Goal: Information Seeking & Learning: Learn about a topic

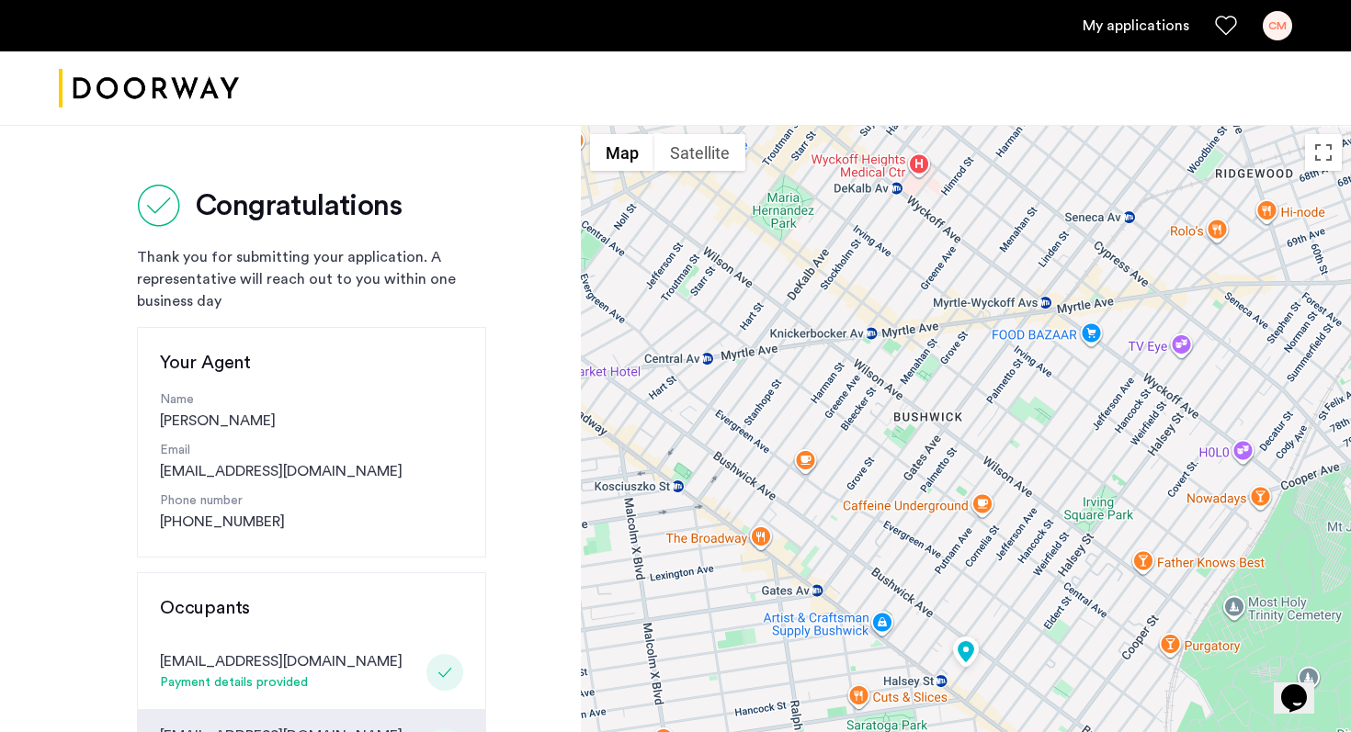
click at [187, 233] on div "Congratulations Thank you for submitting your application. A representative wil…" at bounding box center [311, 652] width 349 height 937
click at [159, 97] on img "Cazamio logo" at bounding box center [149, 88] width 180 height 69
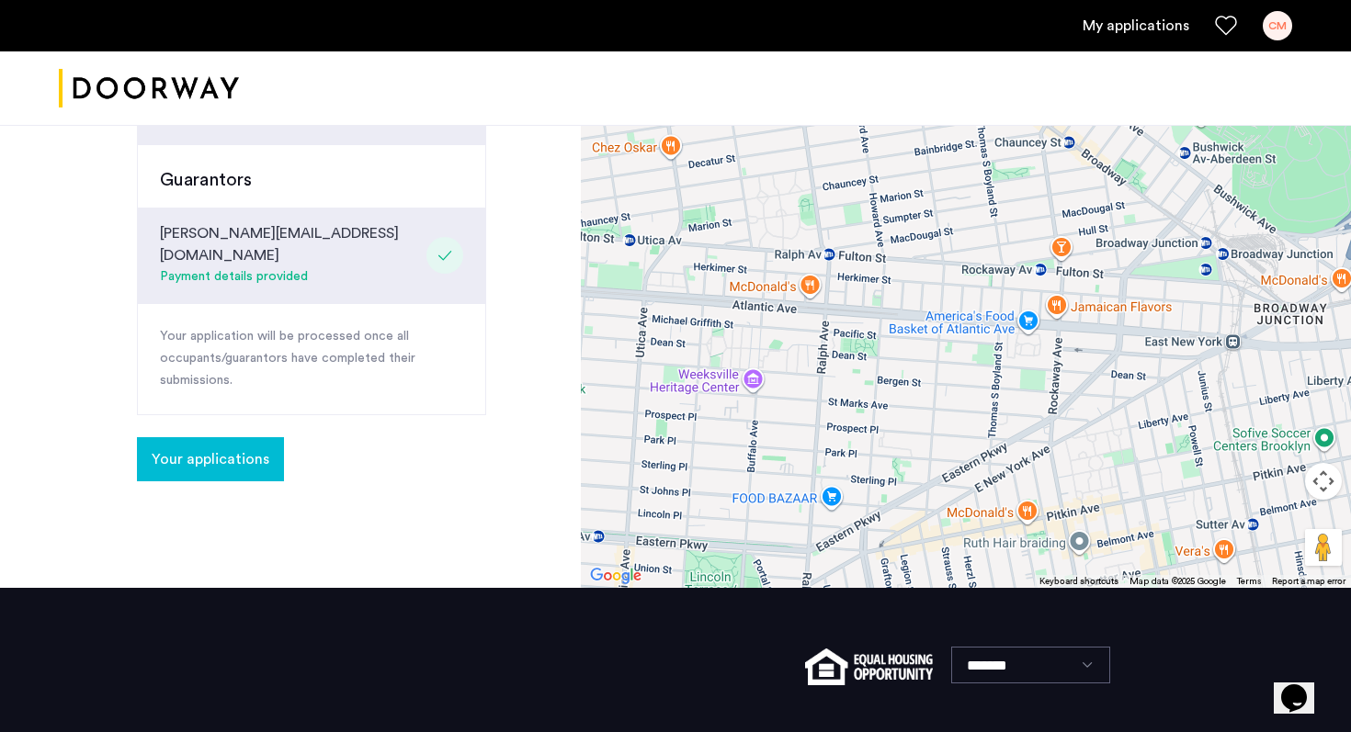
scroll to position [763, 0]
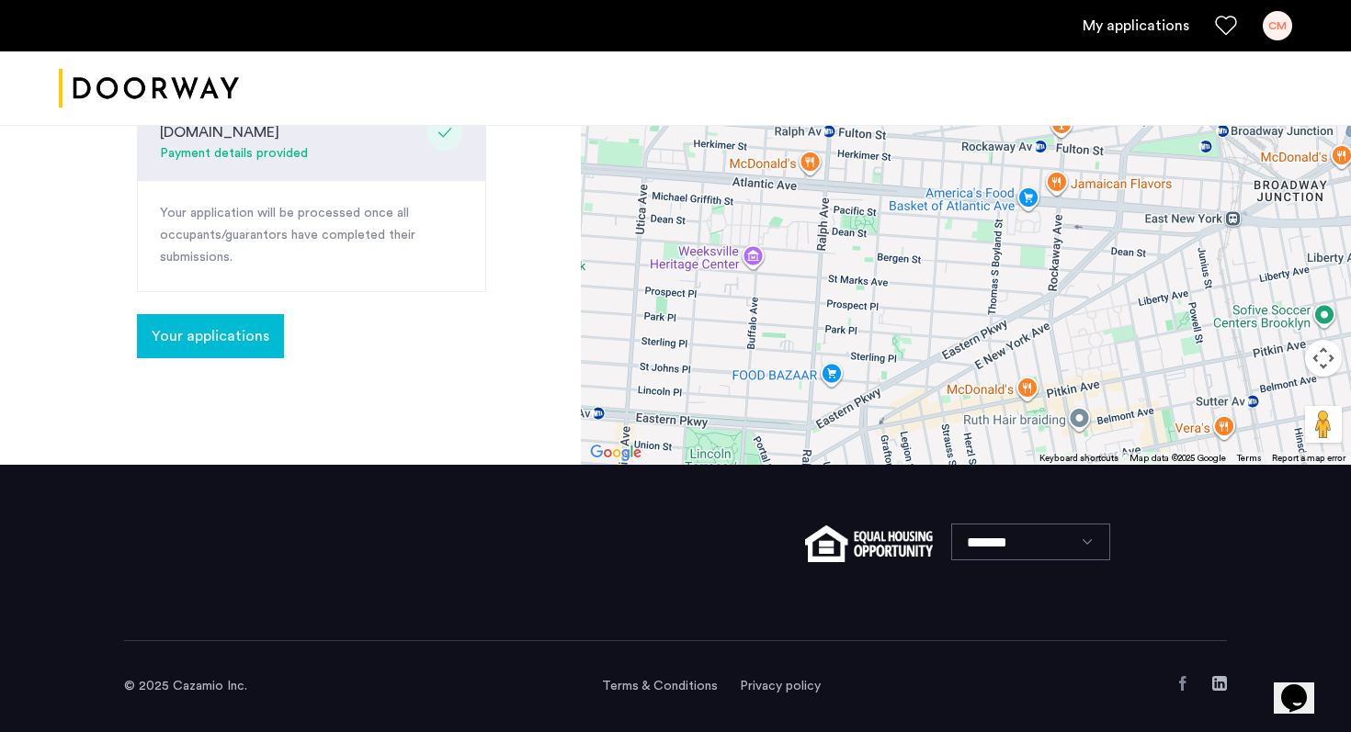
click at [206, 314] on button "Your applications" at bounding box center [210, 336] width 147 height 44
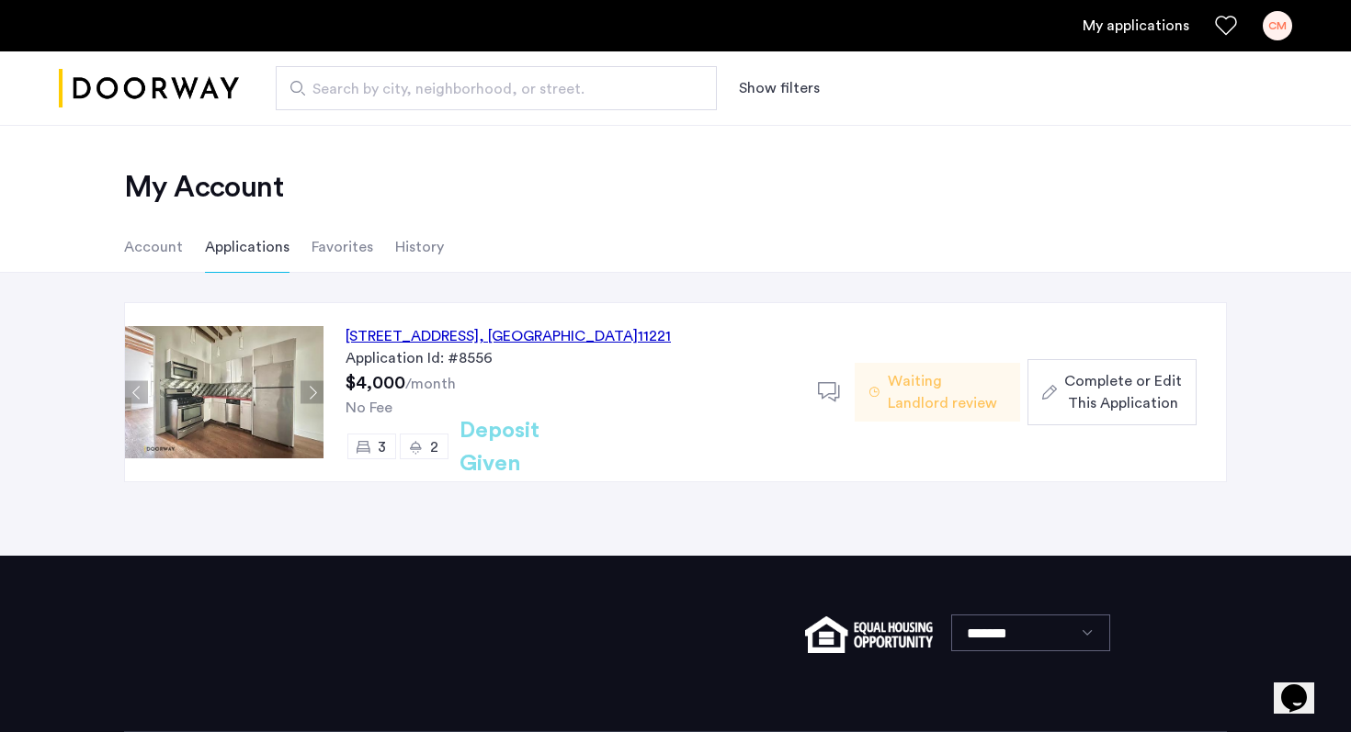
click at [396, 336] on div "22 Weirfield Street, Unit 2, Brooklyn , NY 11221" at bounding box center [508, 336] width 325 height 22
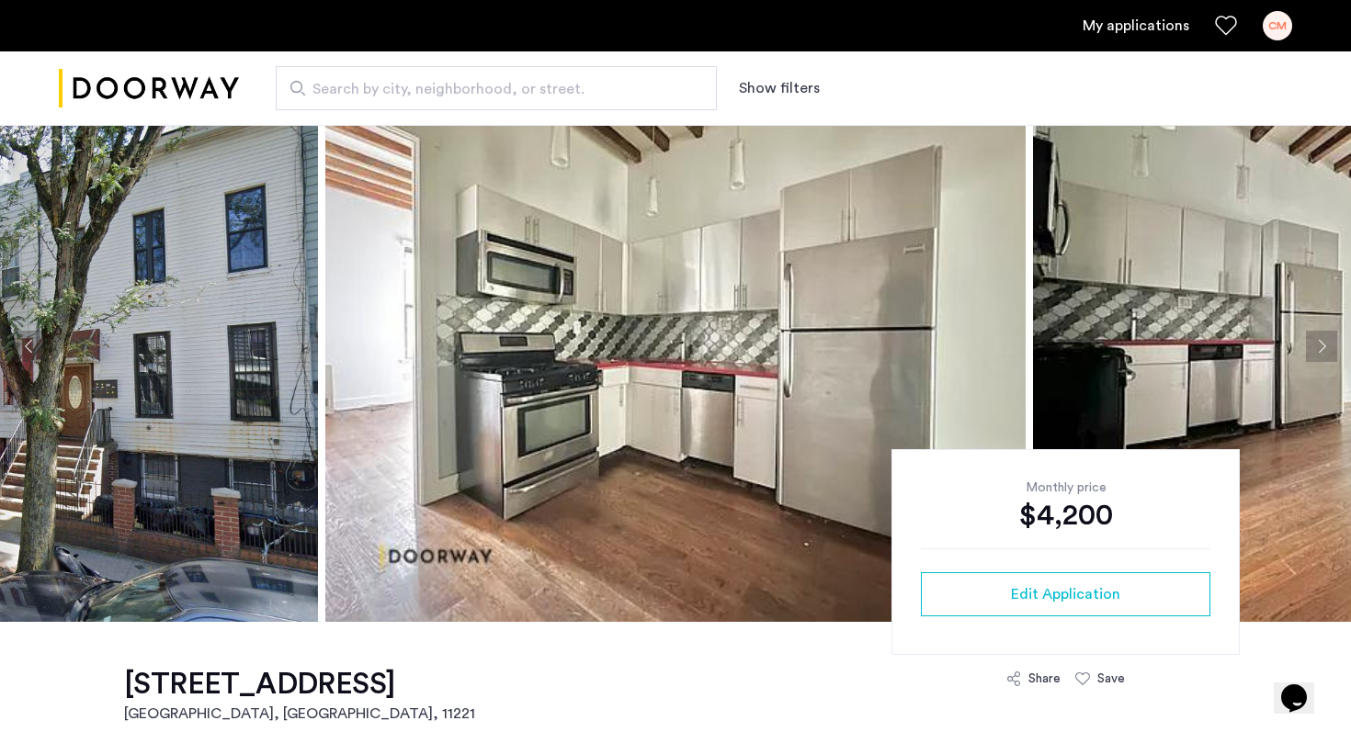
scroll to position [89, 0]
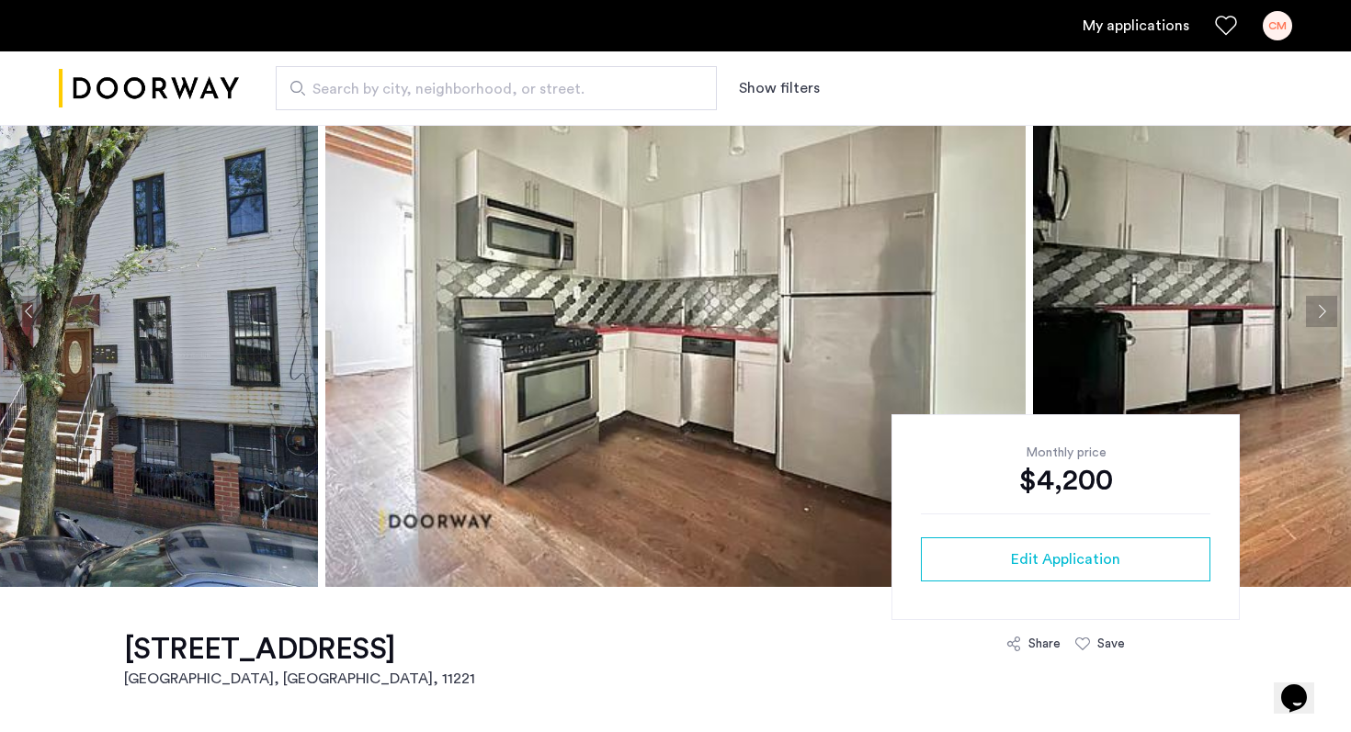
click at [1334, 308] on button "Next apartment" at bounding box center [1321, 311] width 31 height 31
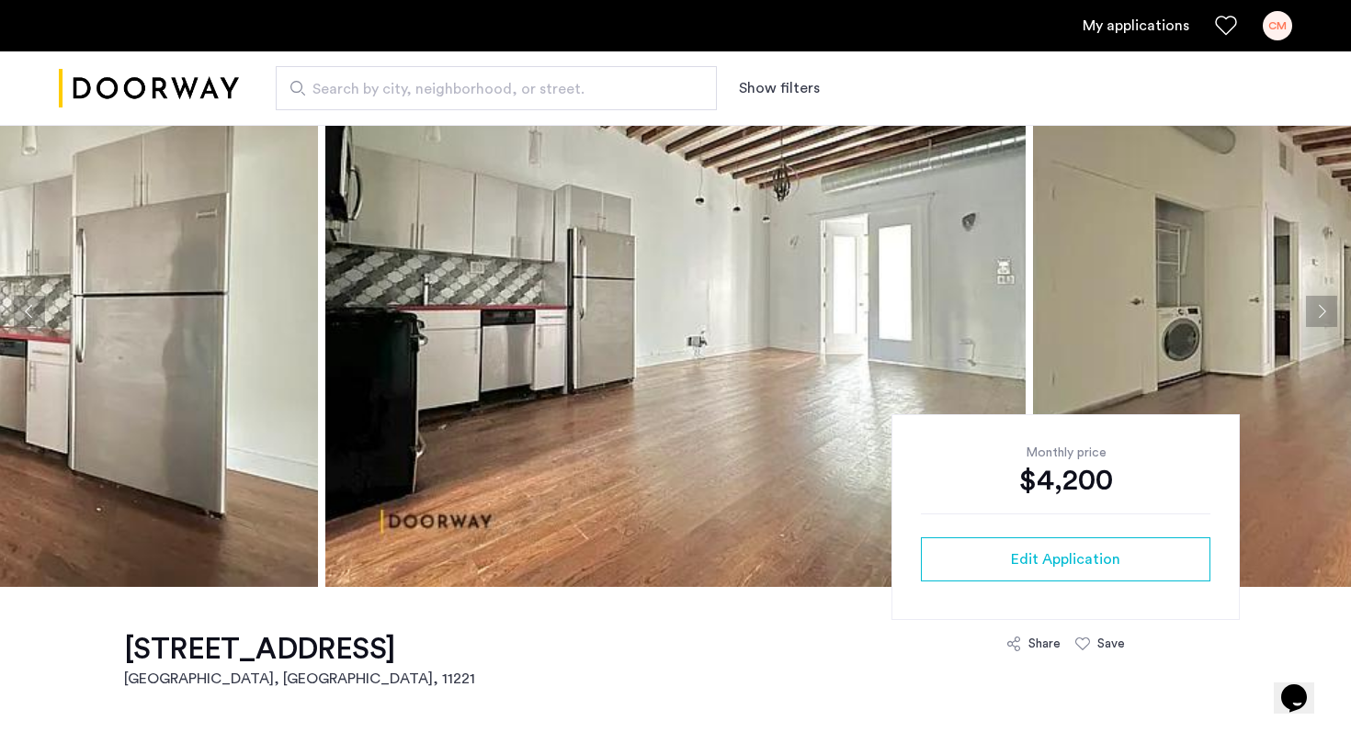
click at [1334, 308] on button "Next apartment" at bounding box center [1321, 311] width 31 height 31
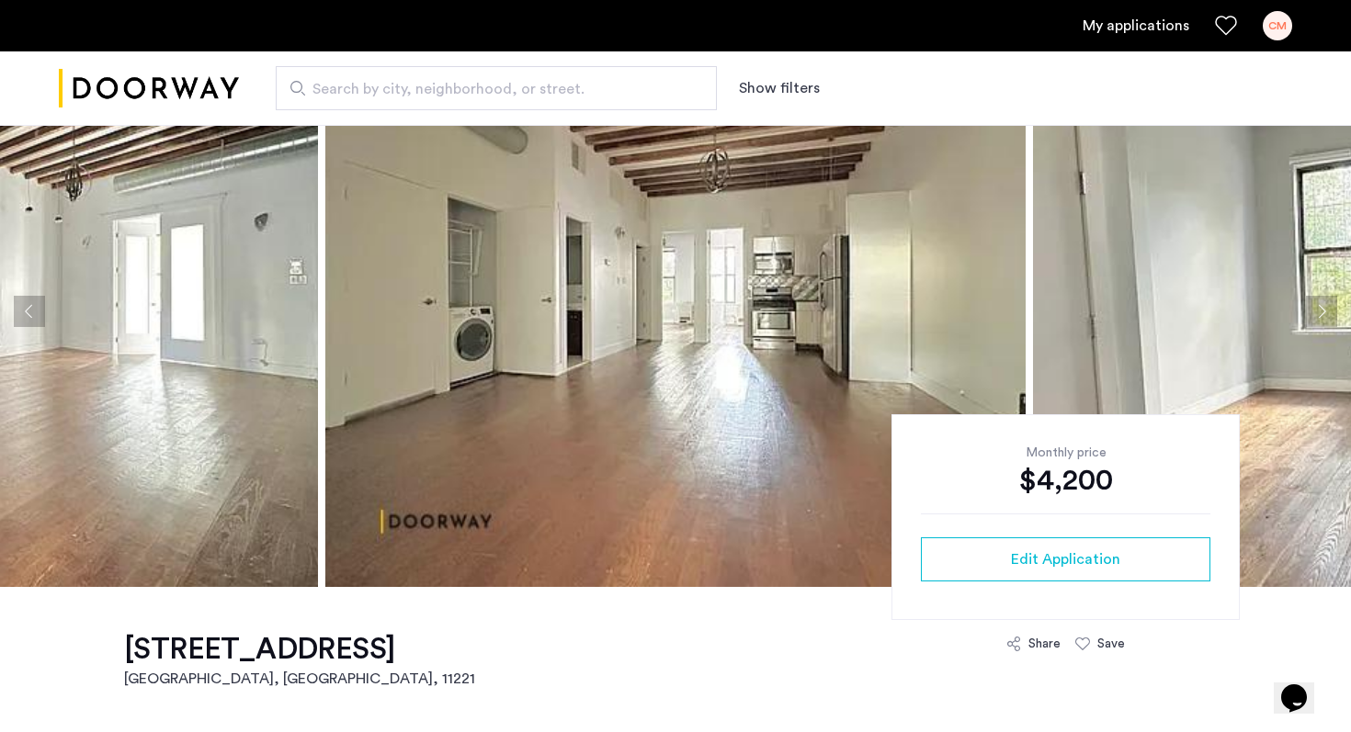
click at [1334, 308] on button "Next apartment" at bounding box center [1321, 311] width 31 height 31
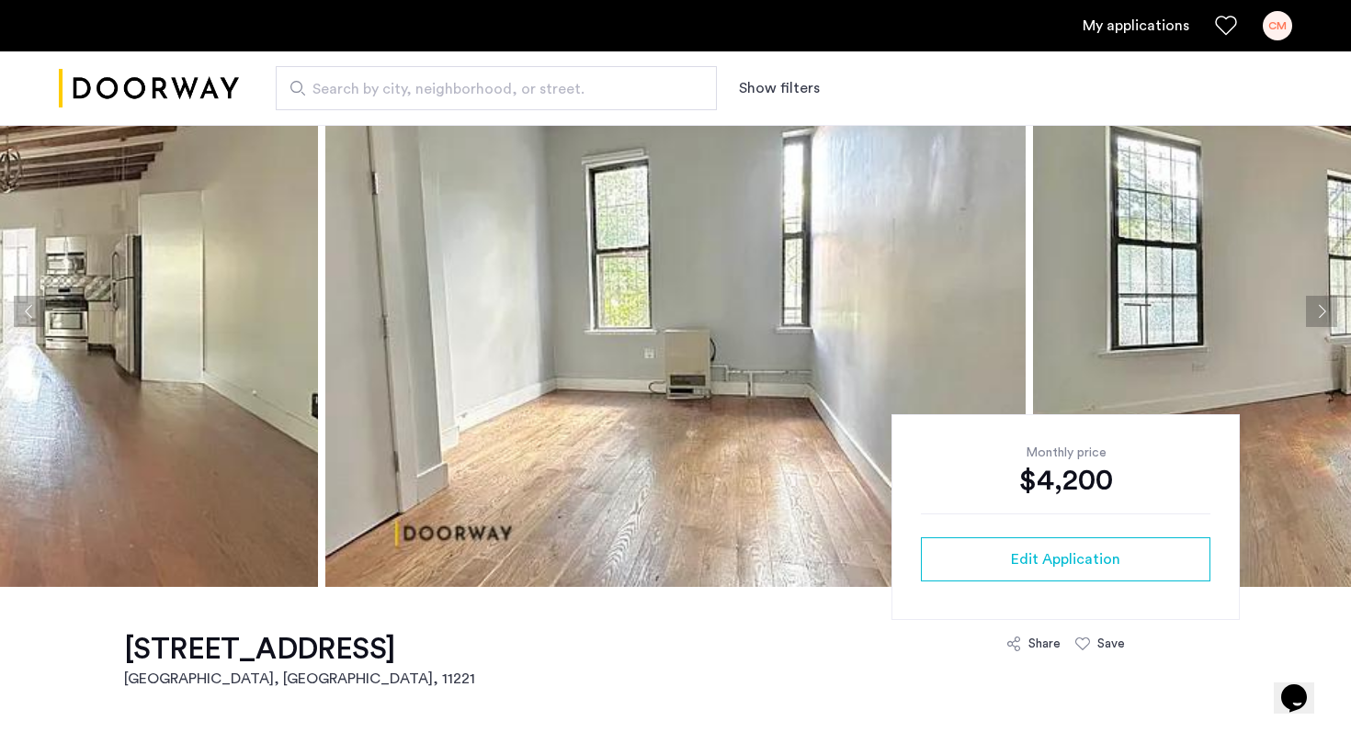
click at [1334, 308] on button "Next apartment" at bounding box center [1321, 311] width 31 height 31
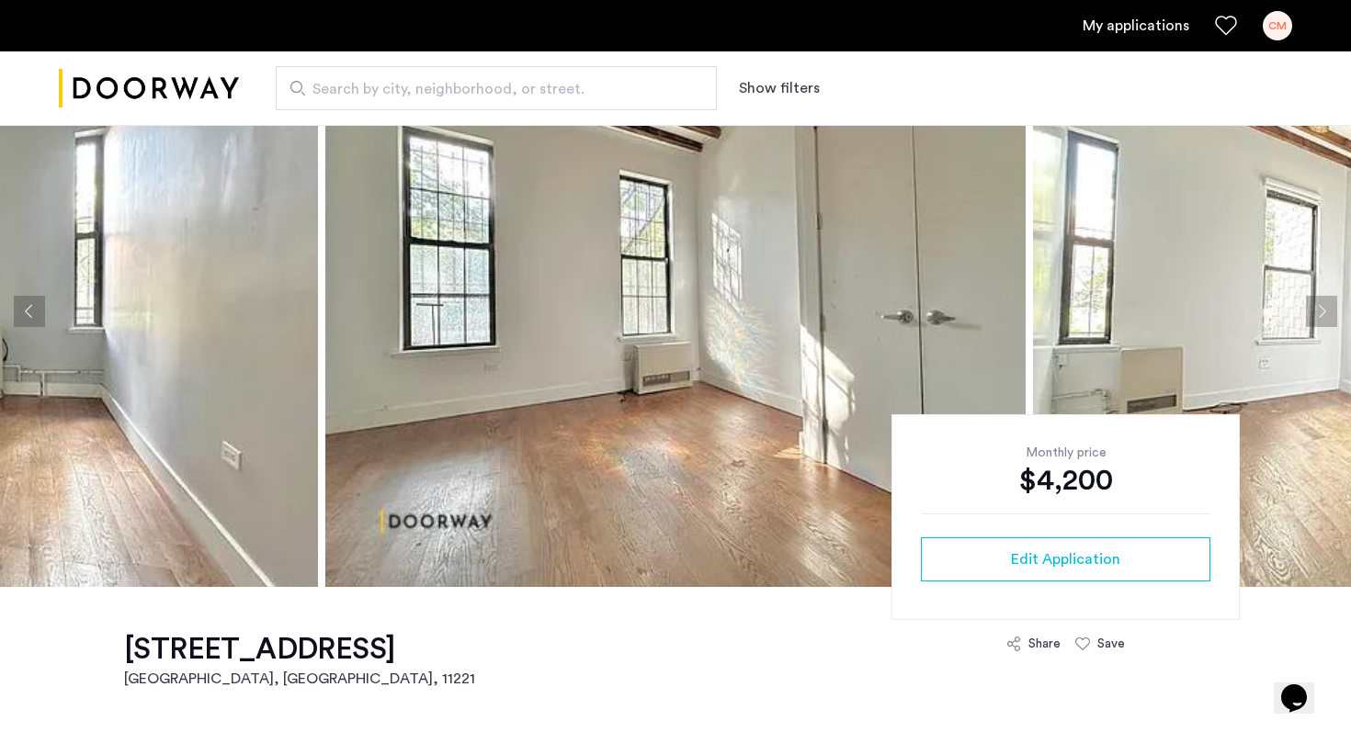
click at [1334, 308] on button "Next apartment" at bounding box center [1321, 311] width 31 height 31
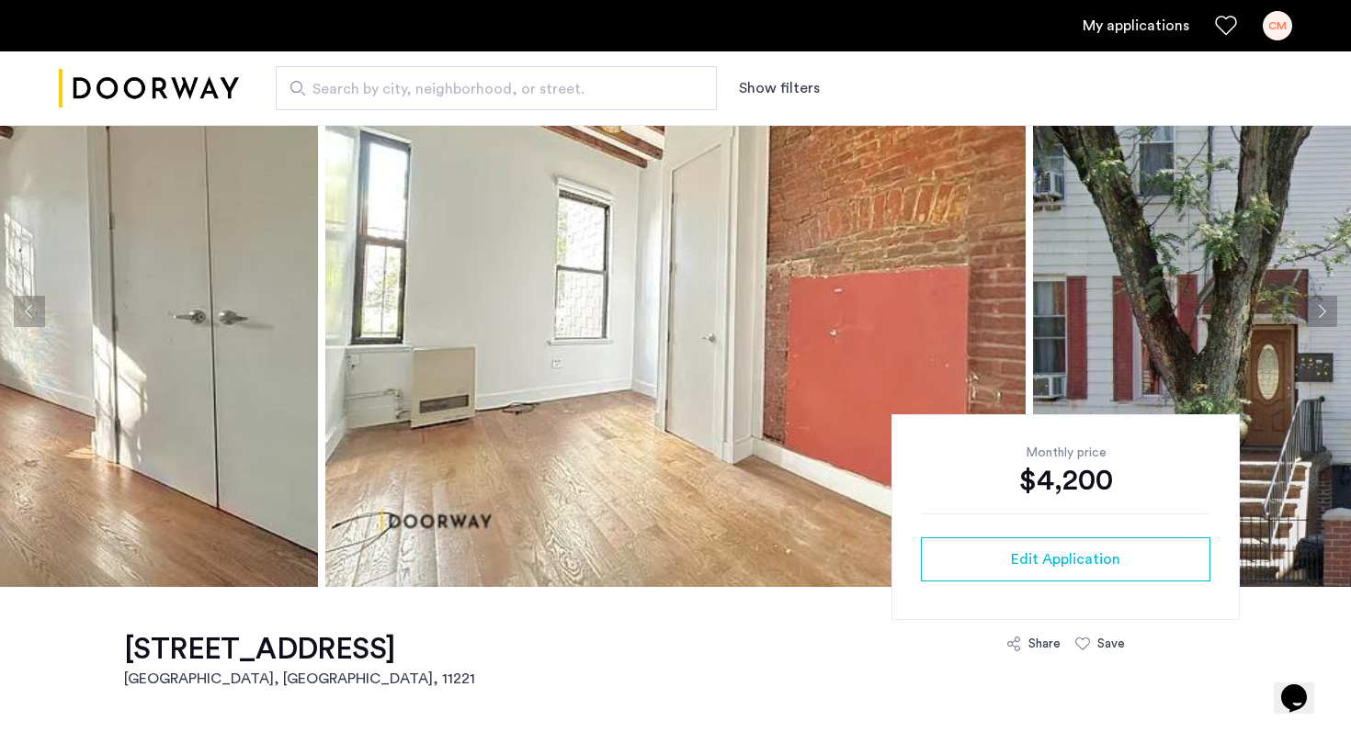
click at [1330, 312] on button "Next apartment" at bounding box center [1321, 311] width 31 height 31
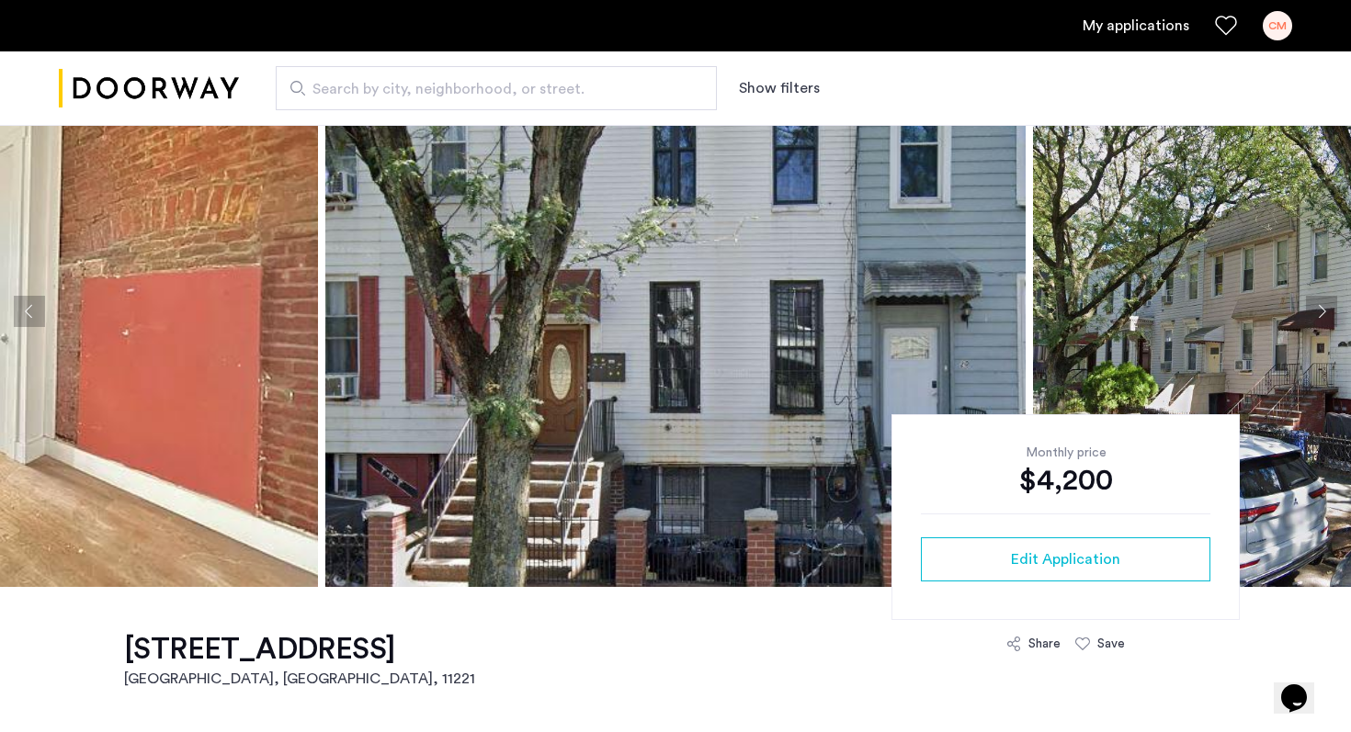
click at [25, 308] on button "Previous apartment" at bounding box center [29, 311] width 31 height 31
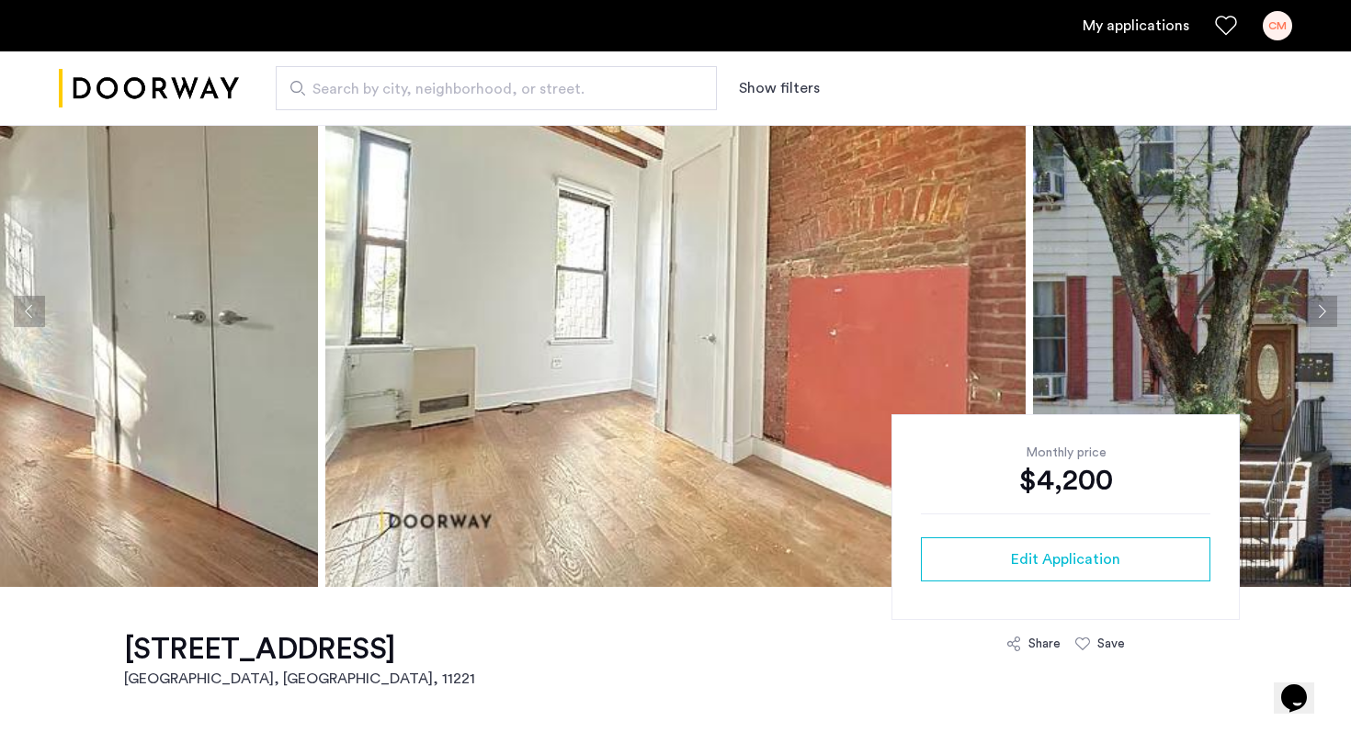
click at [25, 308] on button "Previous apartment" at bounding box center [29, 311] width 31 height 31
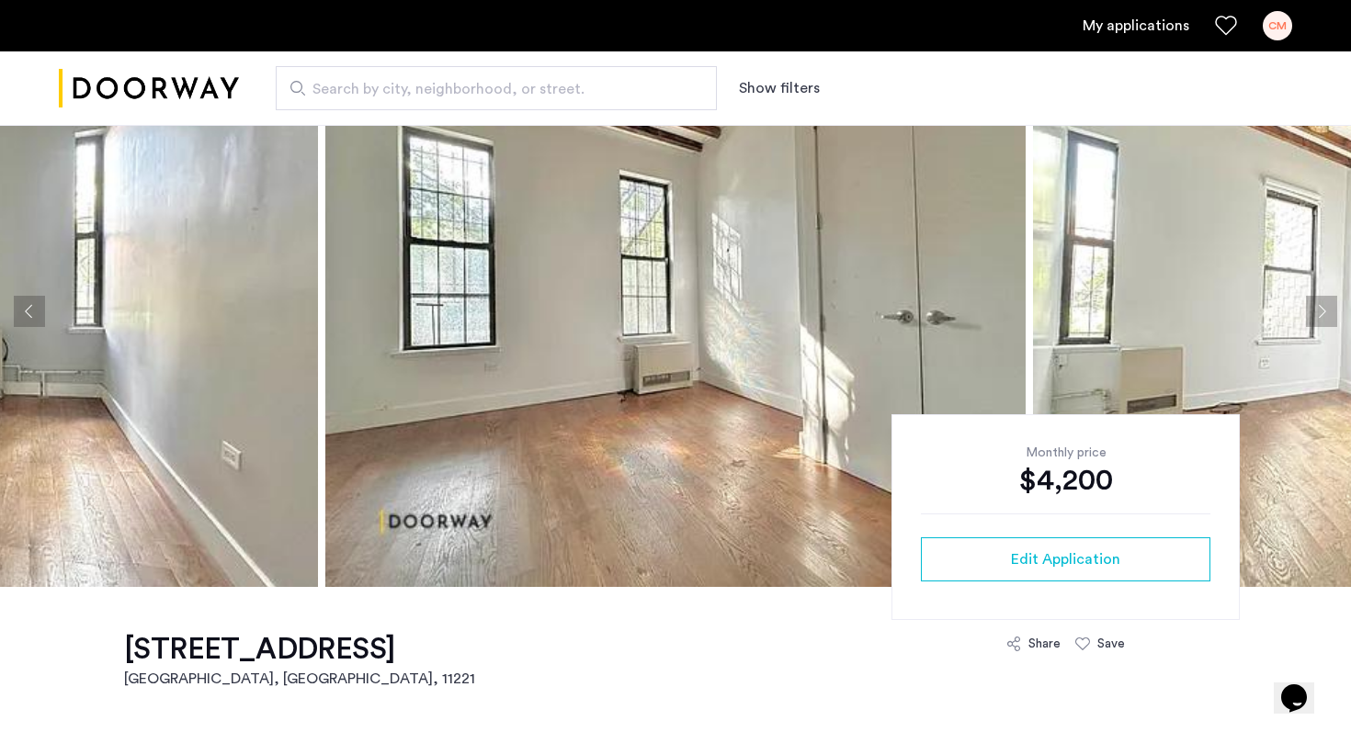
click at [25, 308] on button "Previous apartment" at bounding box center [29, 311] width 31 height 31
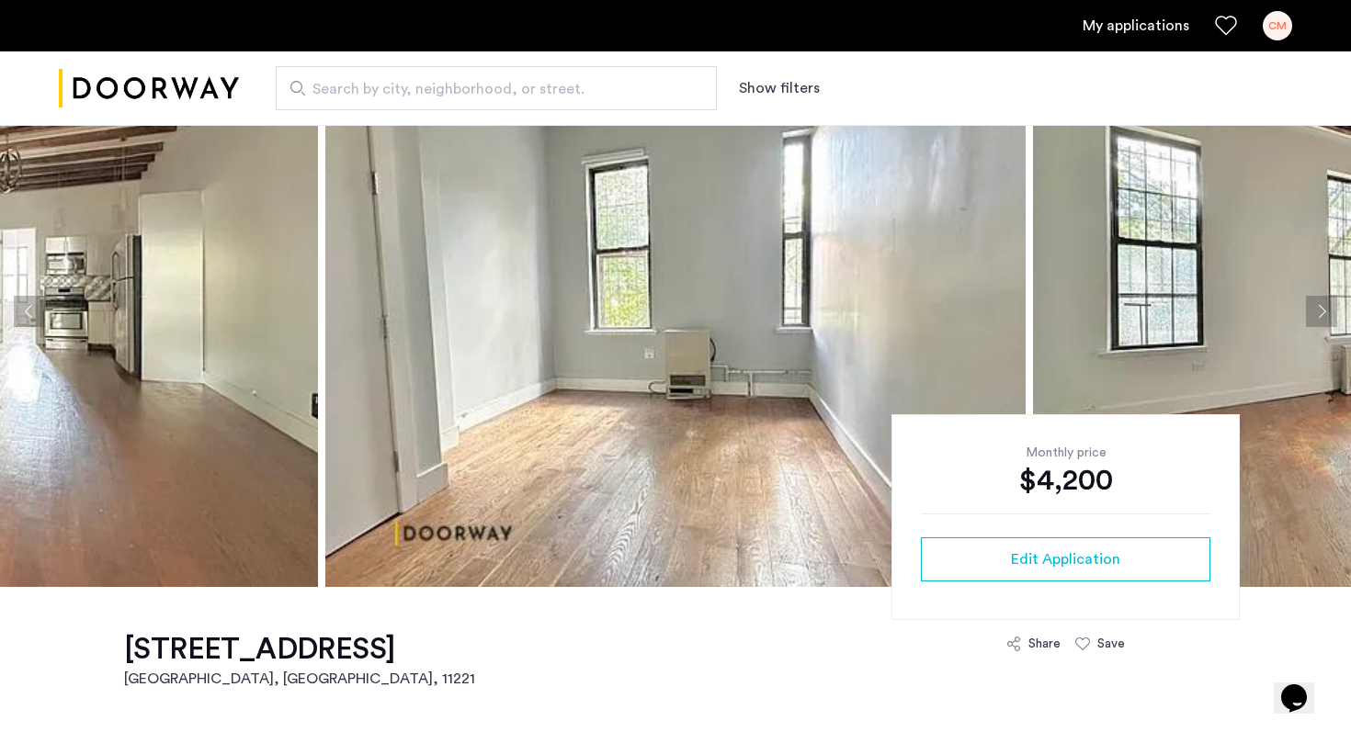
click at [25, 308] on button "Previous apartment" at bounding box center [29, 311] width 31 height 31
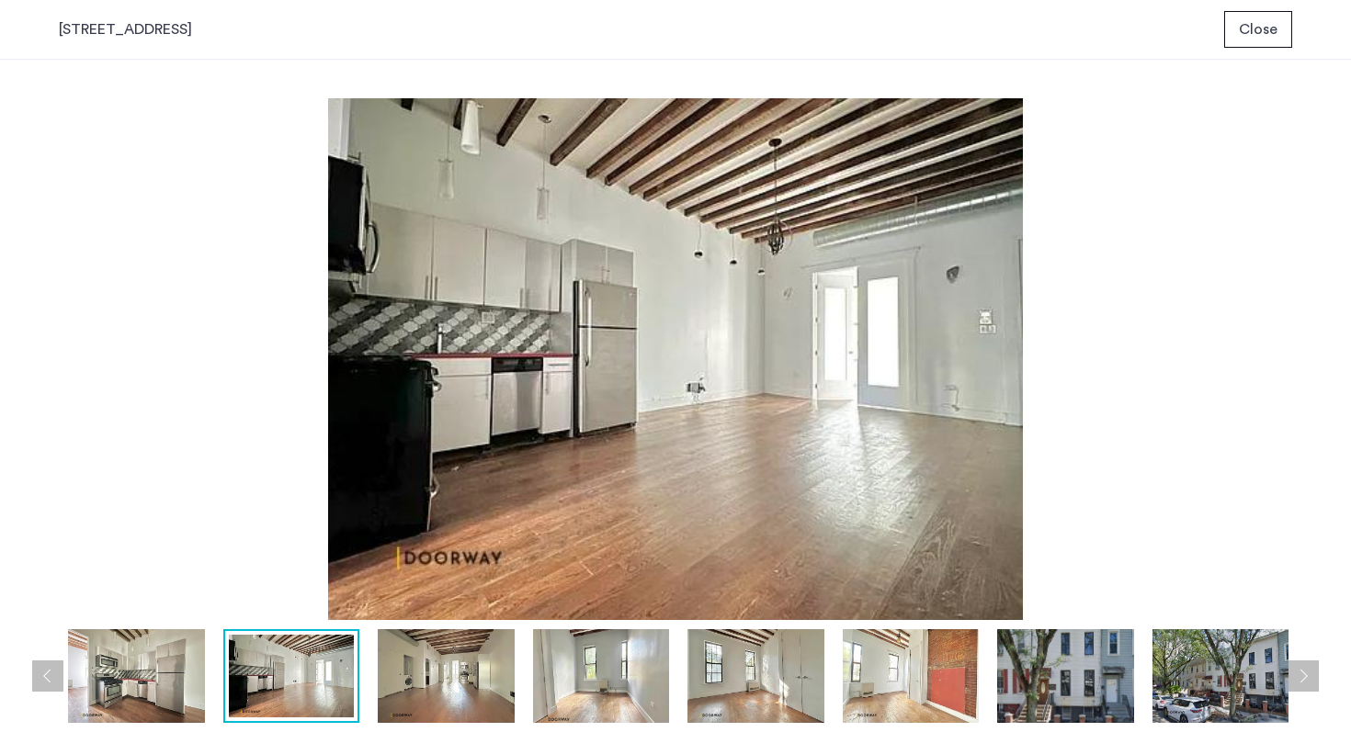
click at [1281, 24] on button "Close" at bounding box center [1258, 29] width 68 height 37
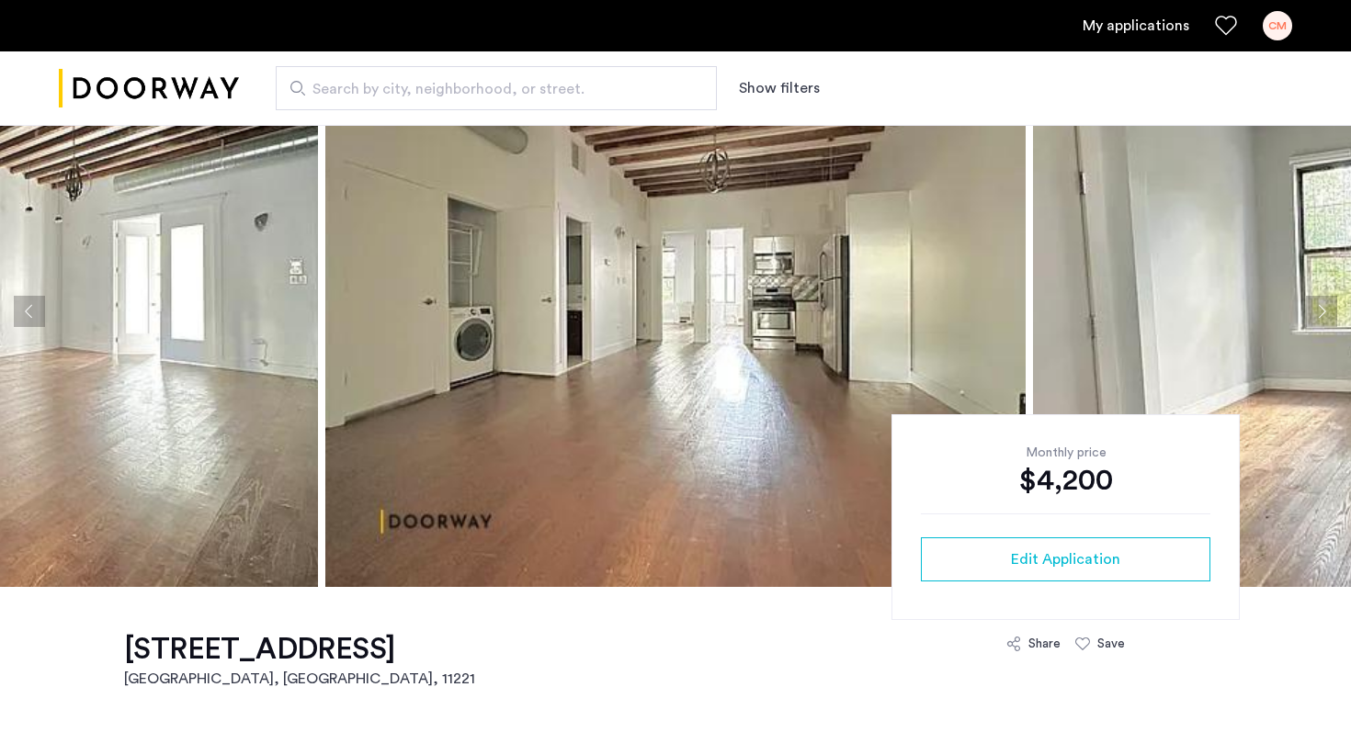
scroll to position [89, 0]
click at [19, 315] on button "Previous apartment" at bounding box center [29, 311] width 31 height 31
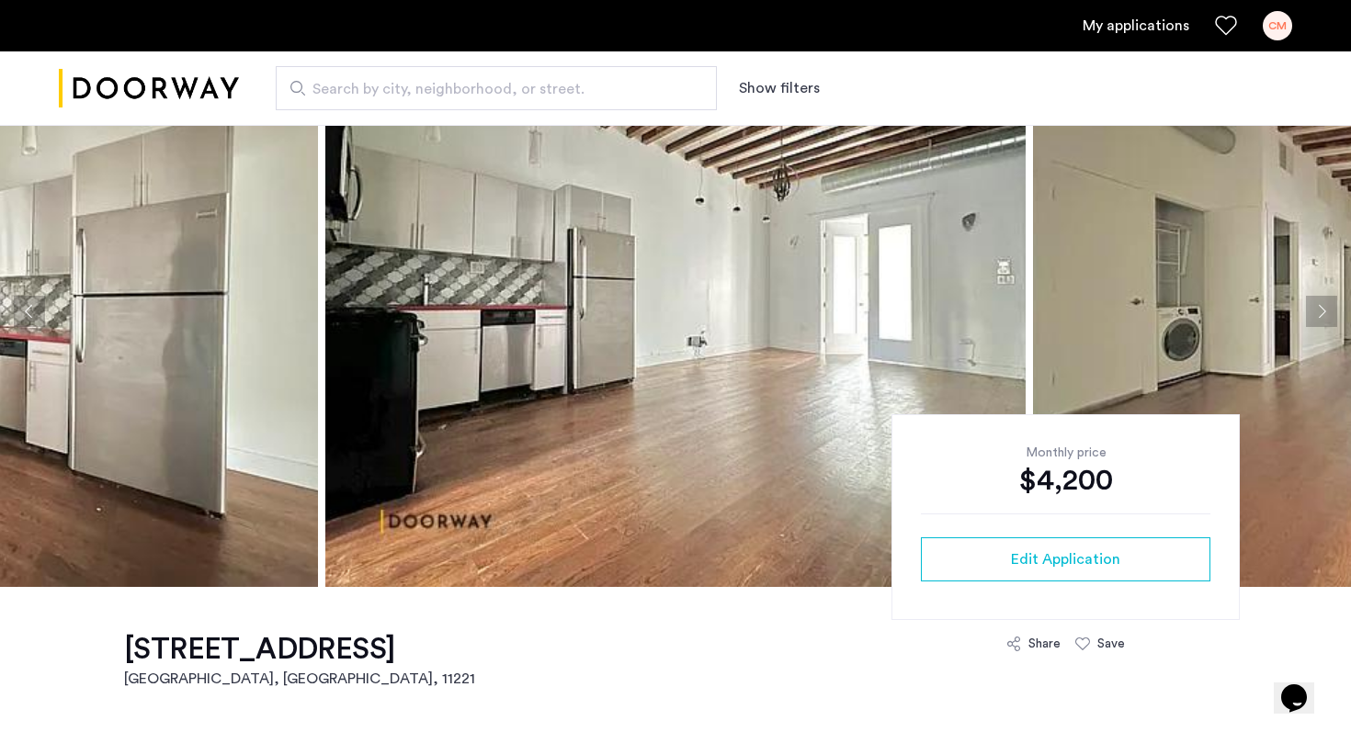
click at [19, 315] on button "Previous apartment" at bounding box center [29, 311] width 31 height 31
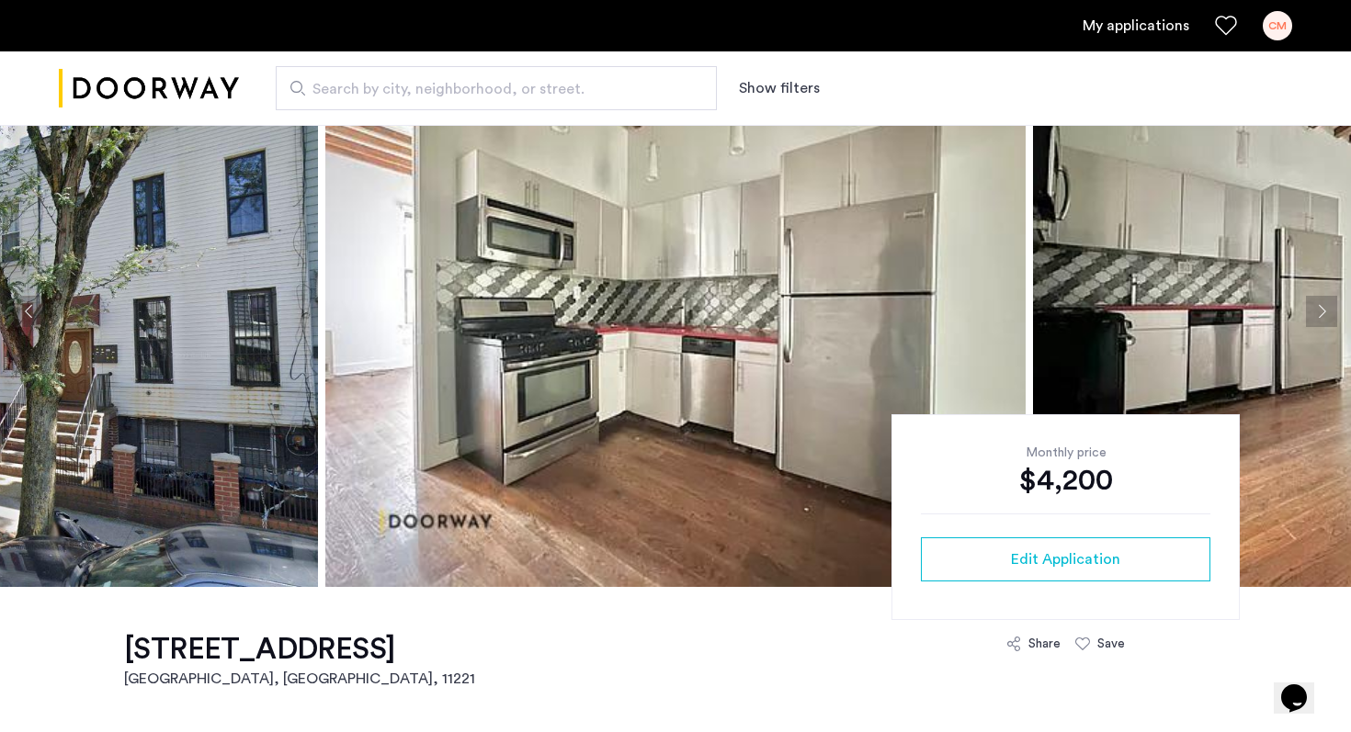
click at [19, 315] on button "Previous apartment" at bounding box center [29, 311] width 31 height 31
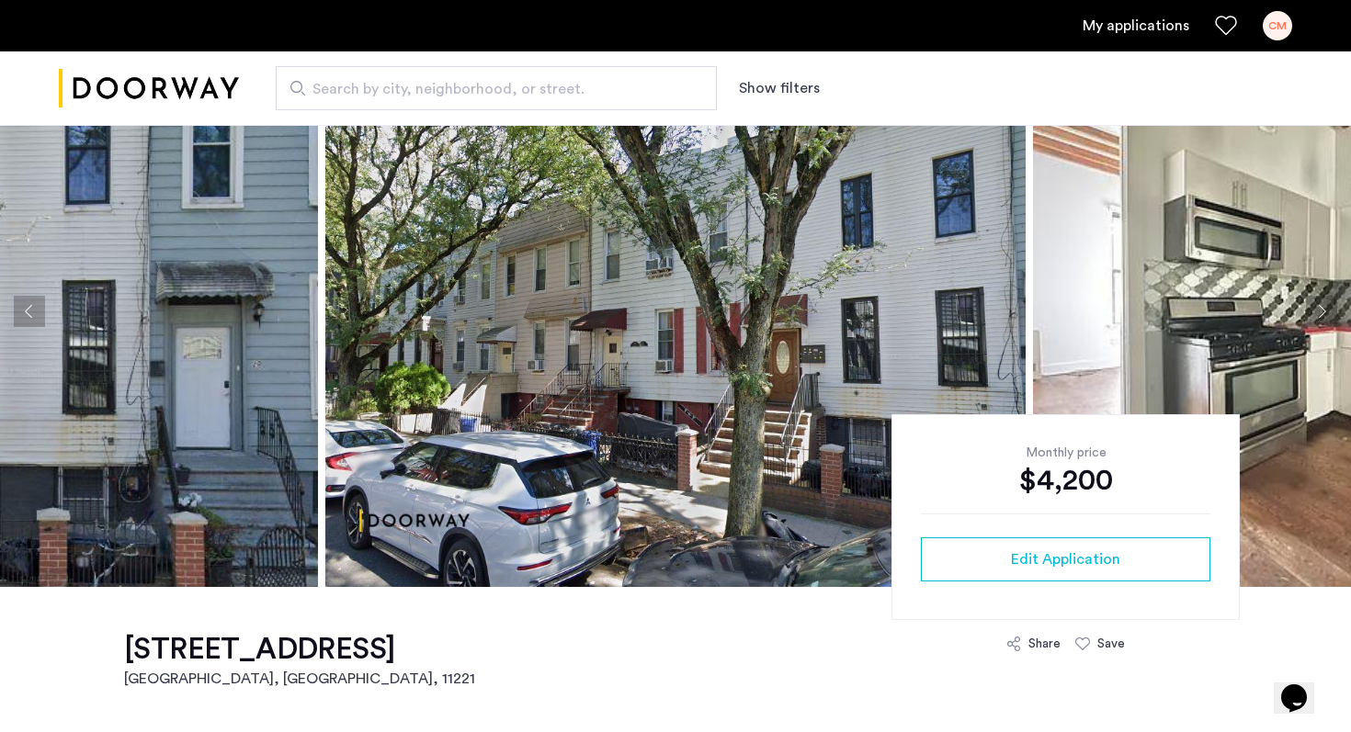
click at [19, 315] on button "Previous apartment" at bounding box center [29, 311] width 31 height 31
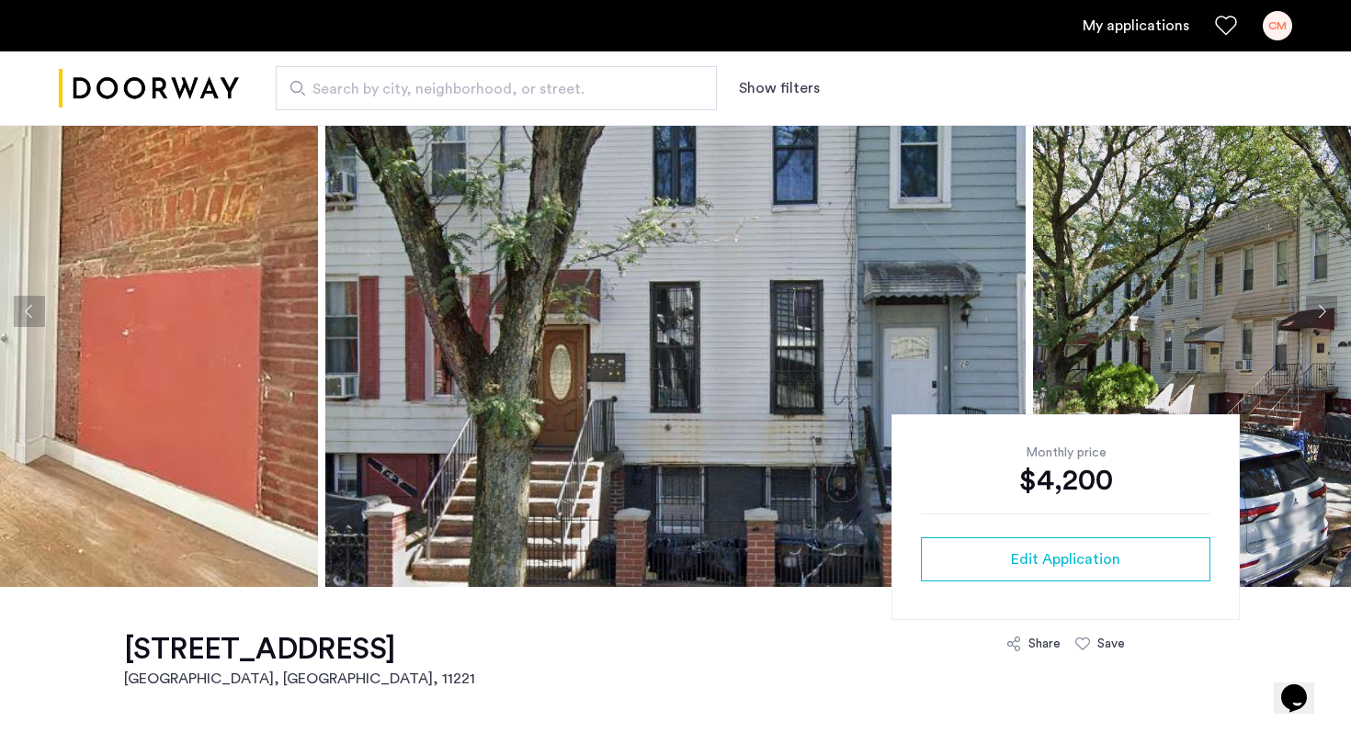
click at [19, 315] on button "Previous apartment" at bounding box center [29, 311] width 31 height 31
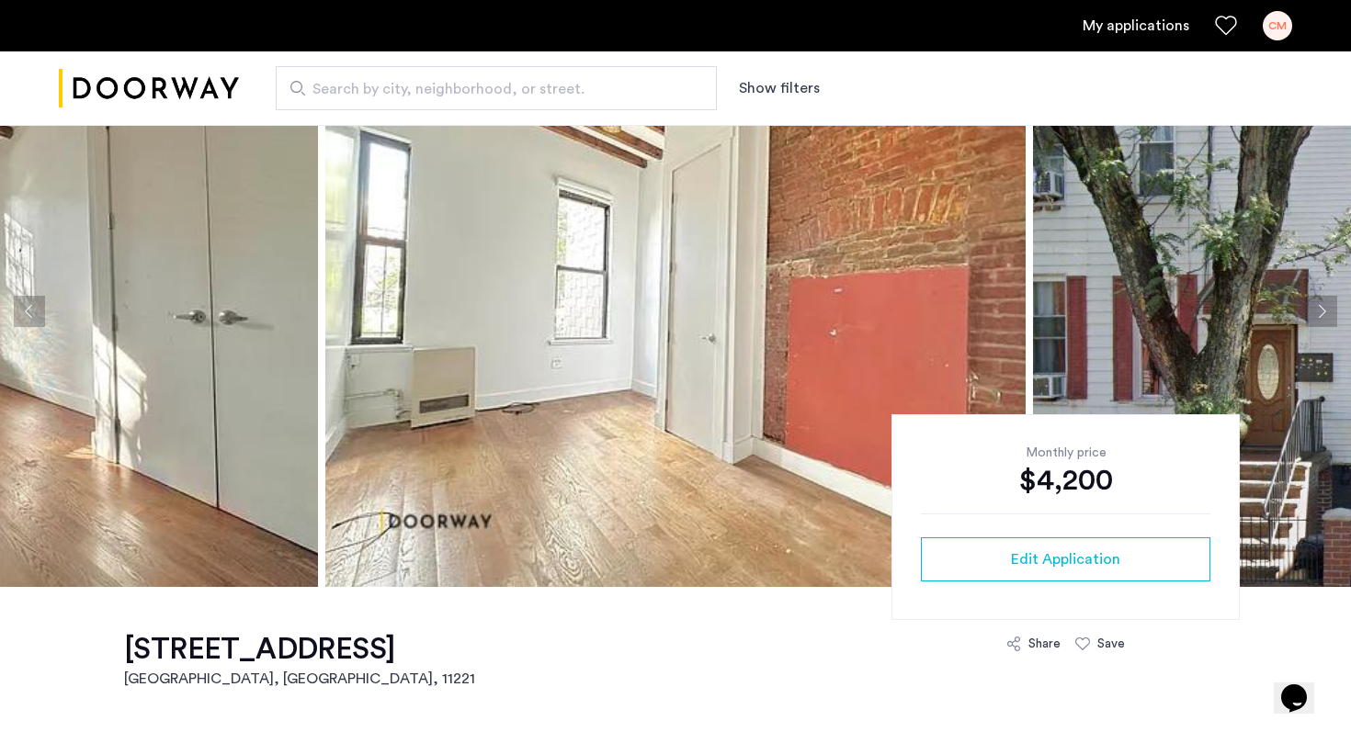
click at [19, 315] on button "Previous apartment" at bounding box center [29, 311] width 31 height 31
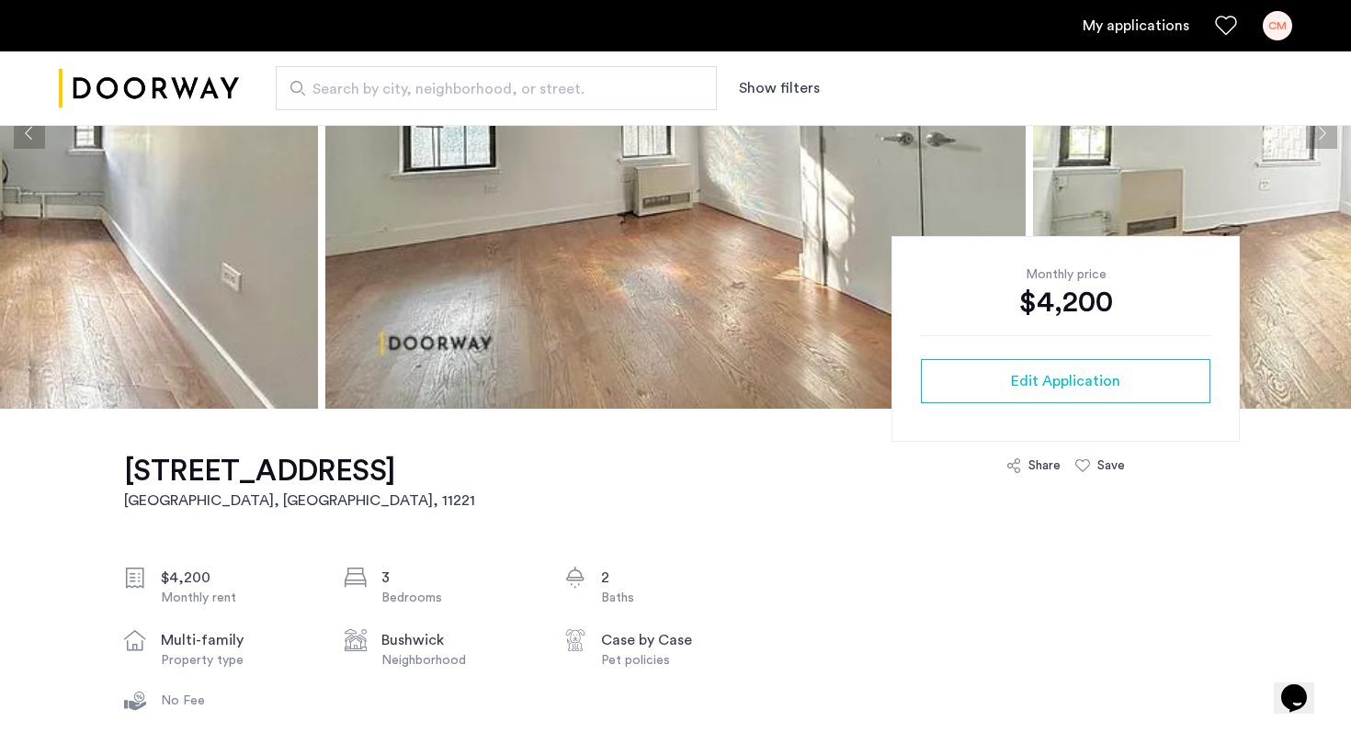
scroll to position [0, 0]
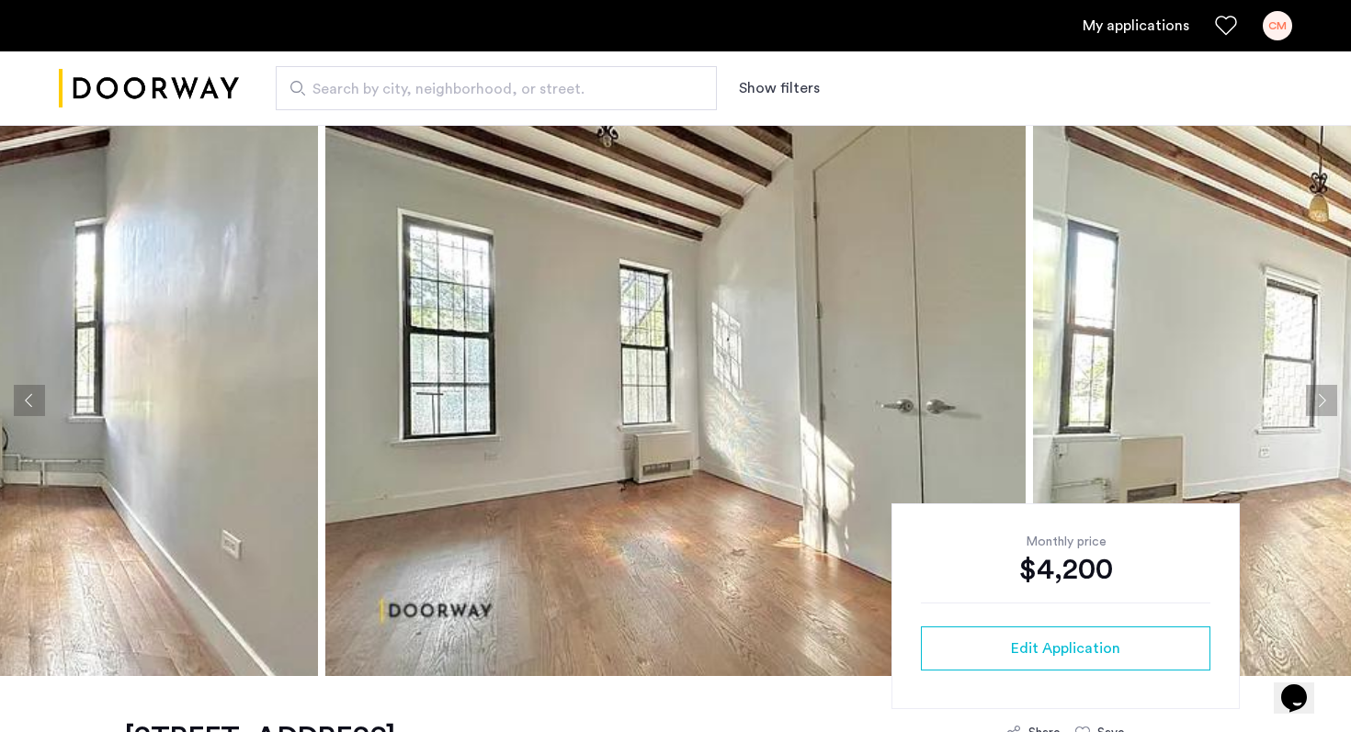
click at [1333, 413] on button "Next apartment" at bounding box center [1321, 400] width 31 height 31
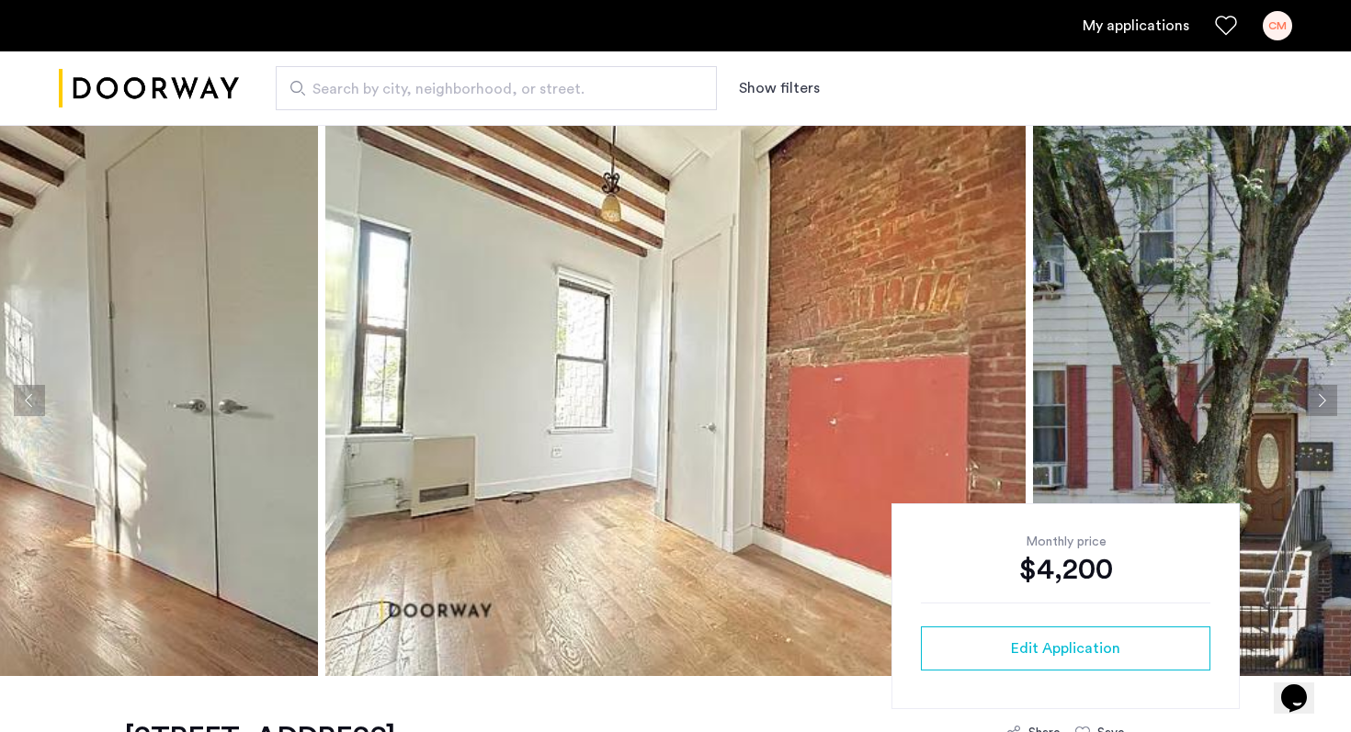
click at [1324, 404] on button "Next apartment" at bounding box center [1321, 400] width 31 height 31
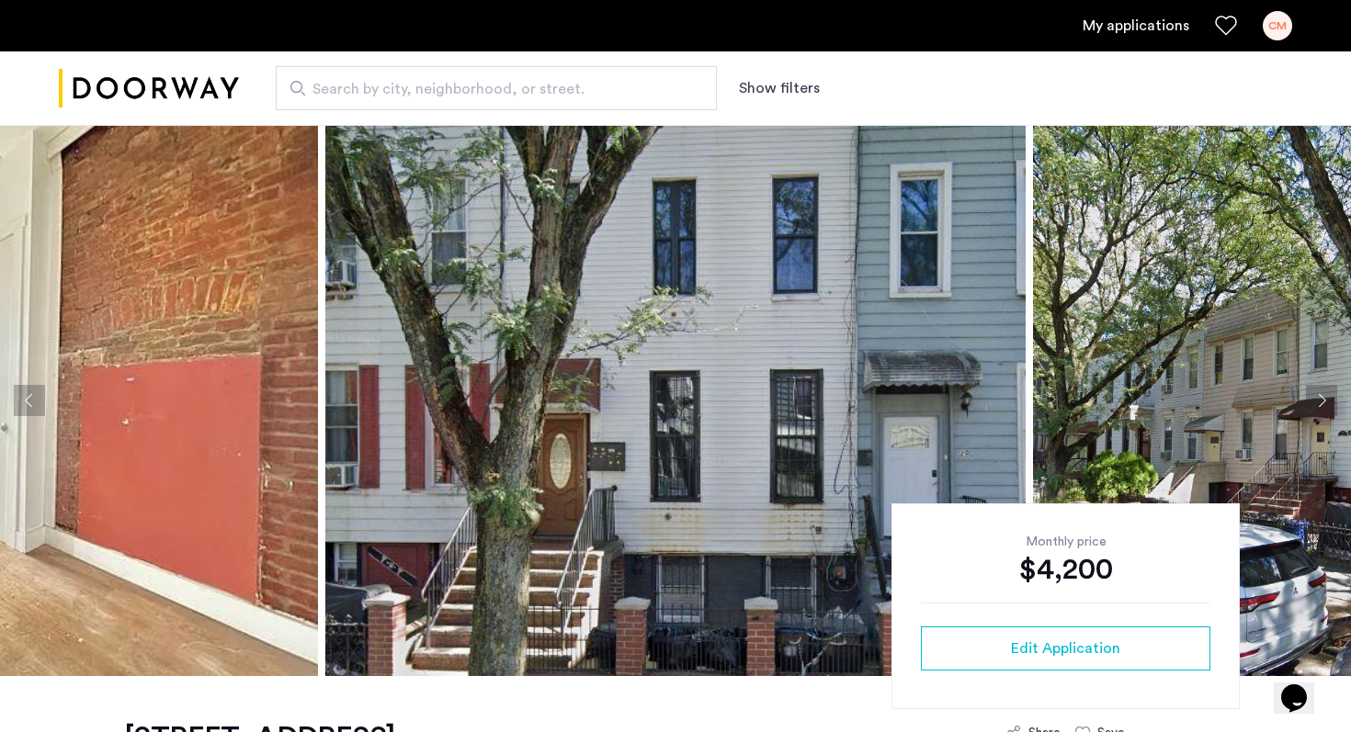
click at [1324, 404] on button "Next apartment" at bounding box center [1321, 400] width 31 height 31
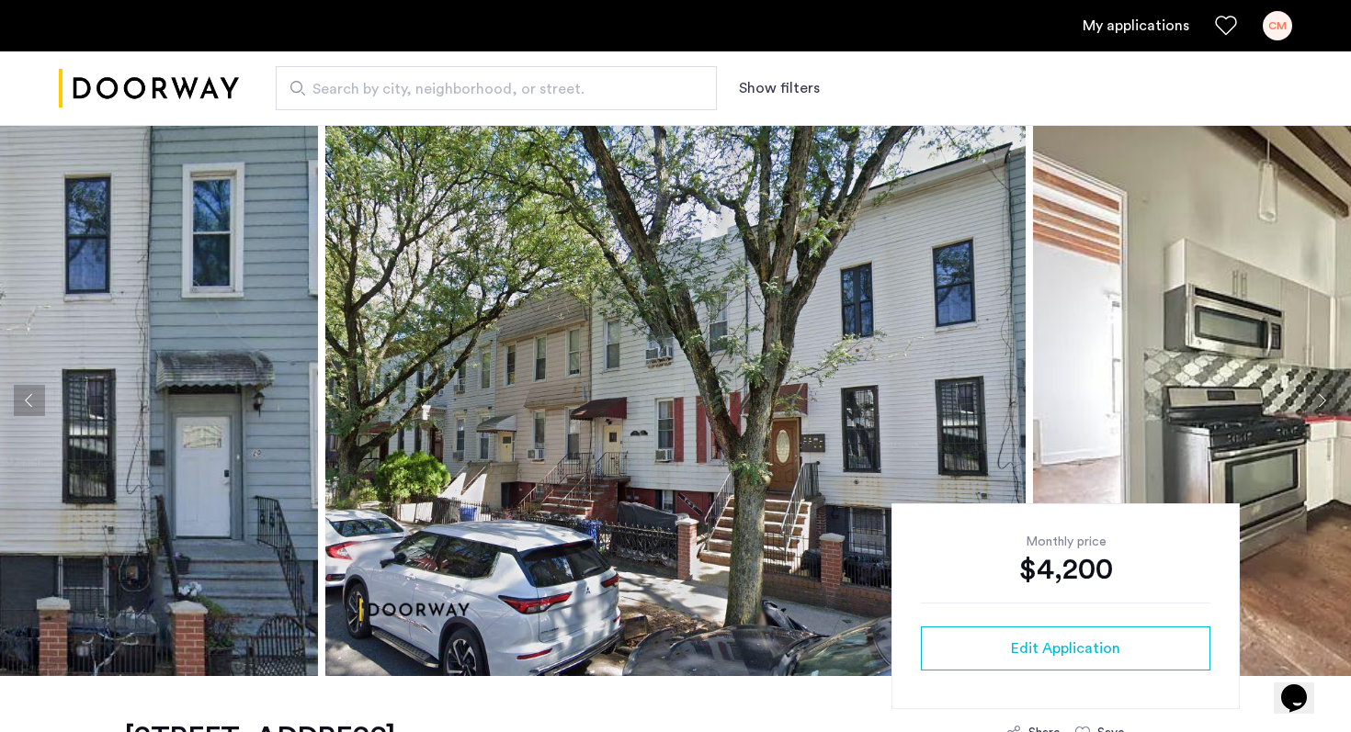
click at [1324, 404] on button "Next apartment" at bounding box center [1321, 400] width 31 height 31
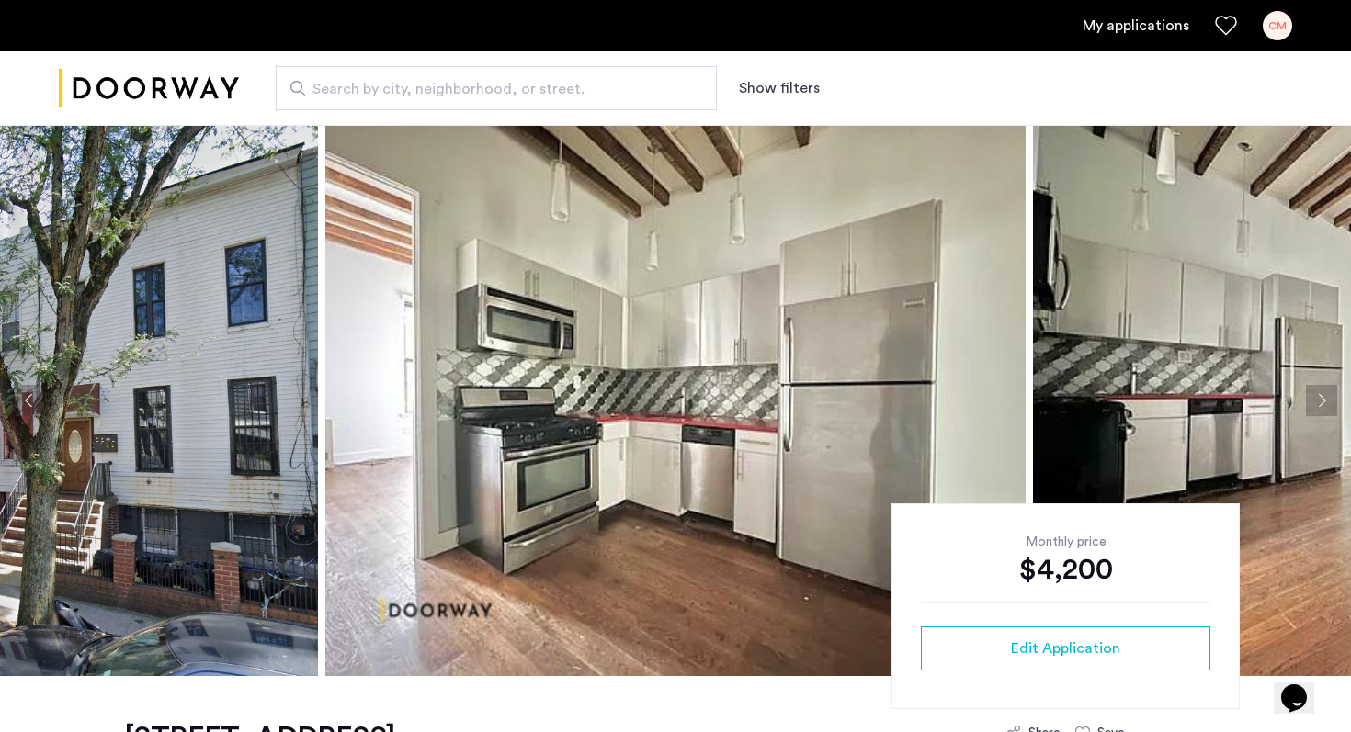
click at [1319, 393] on button "Next apartment" at bounding box center [1321, 400] width 31 height 31
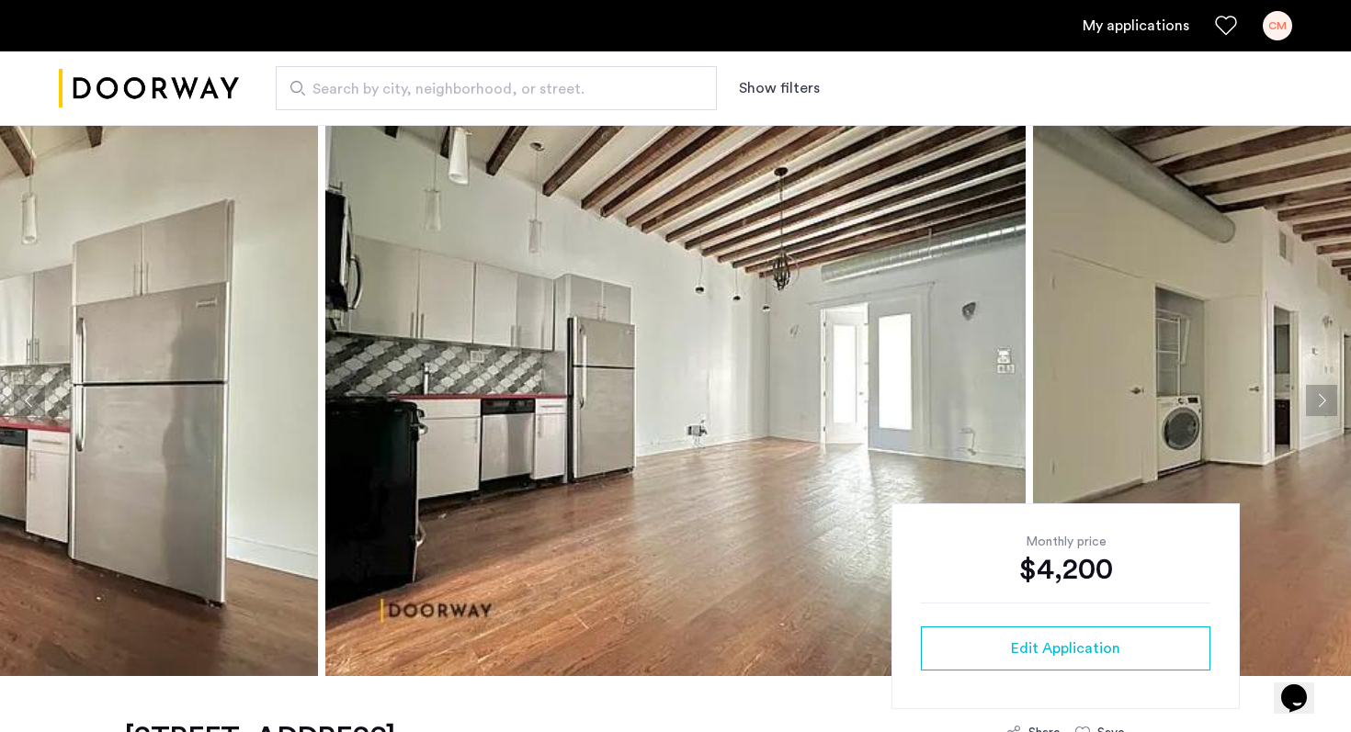
click at [1319, 393] on button "Next apartment" at bounding box center [1321, 400] width 31 height 31
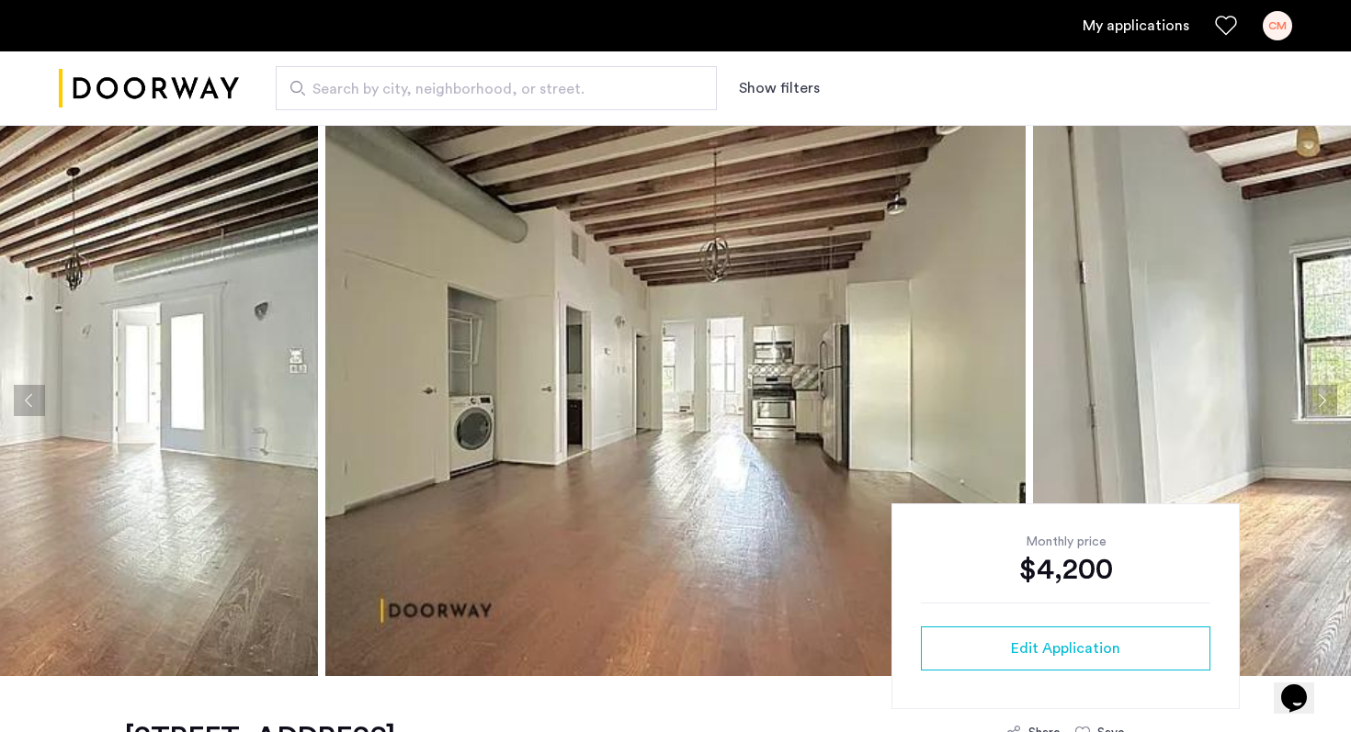
click at [1318, 393] on button "Next apartment" at bounding box center [1321, 400] width 31 height 31
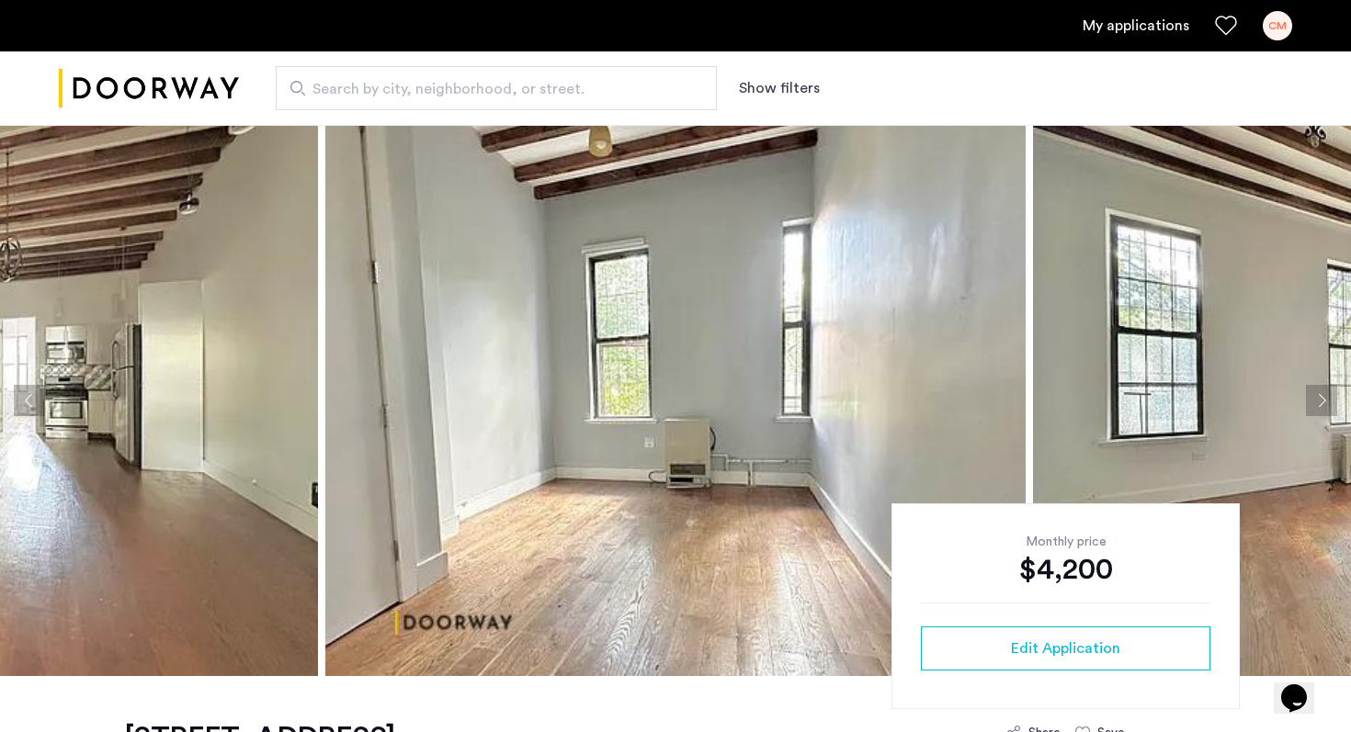
click at [1318, 393] on button "Next apartment" at bounding box center [1321, 400] width 31 height 31
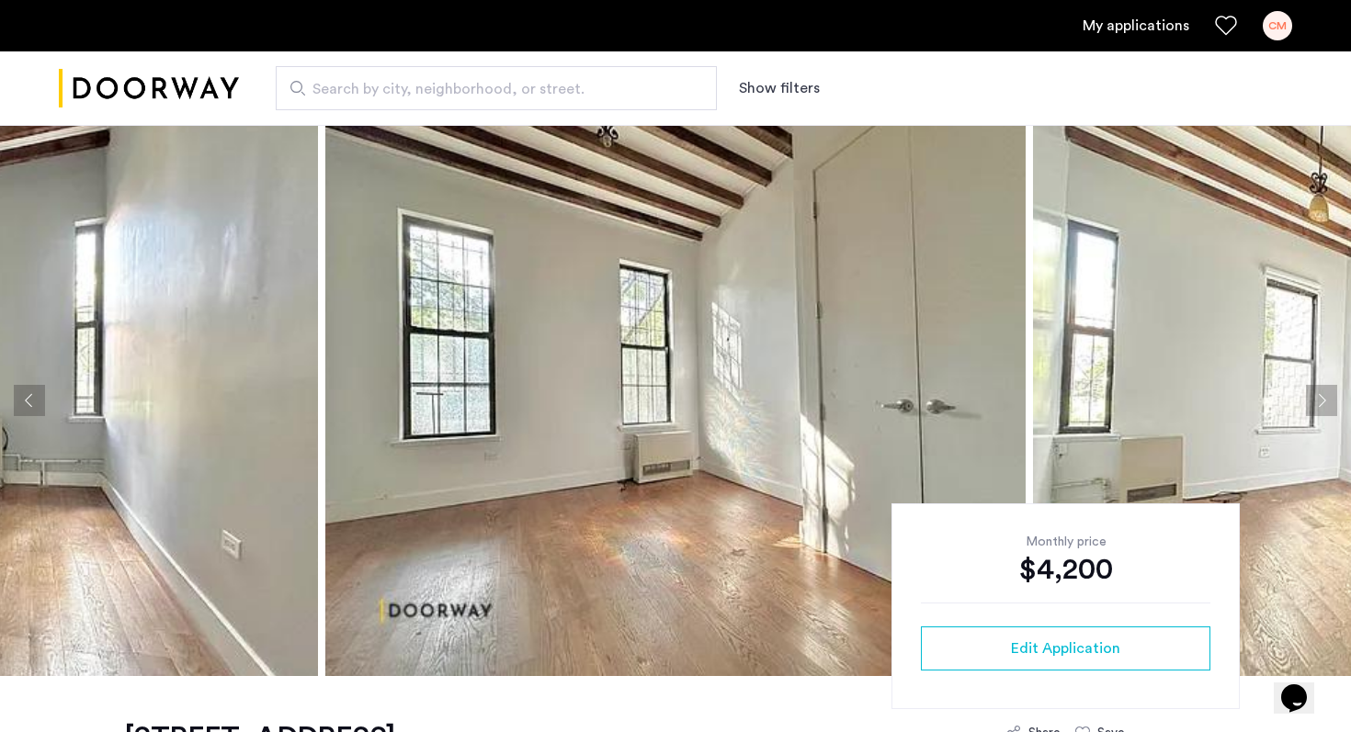
click at [1318, 393] on button "Next apartment" at bounding box center [1321, 400] width 31 height 31
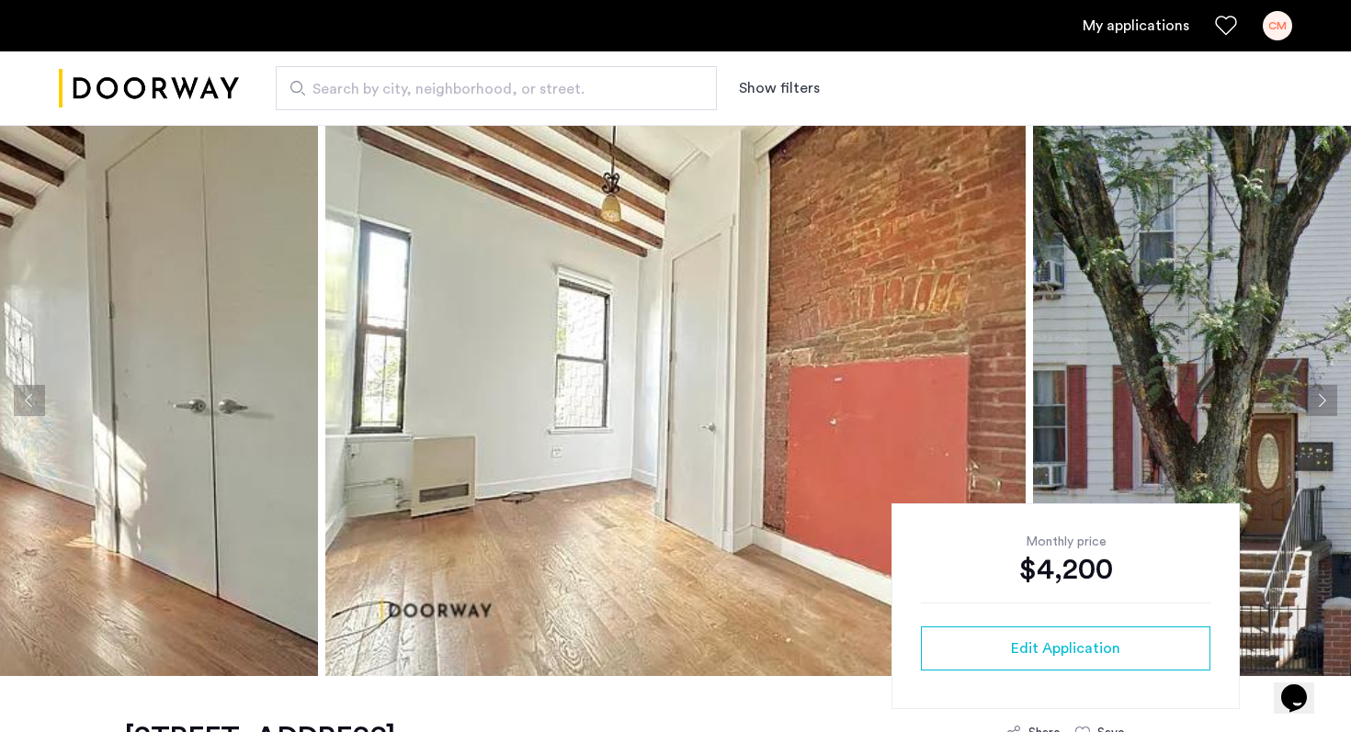
click at [1318, 393] on button "Next apartment" at bounding box center [1321, 400] width 31 height 31
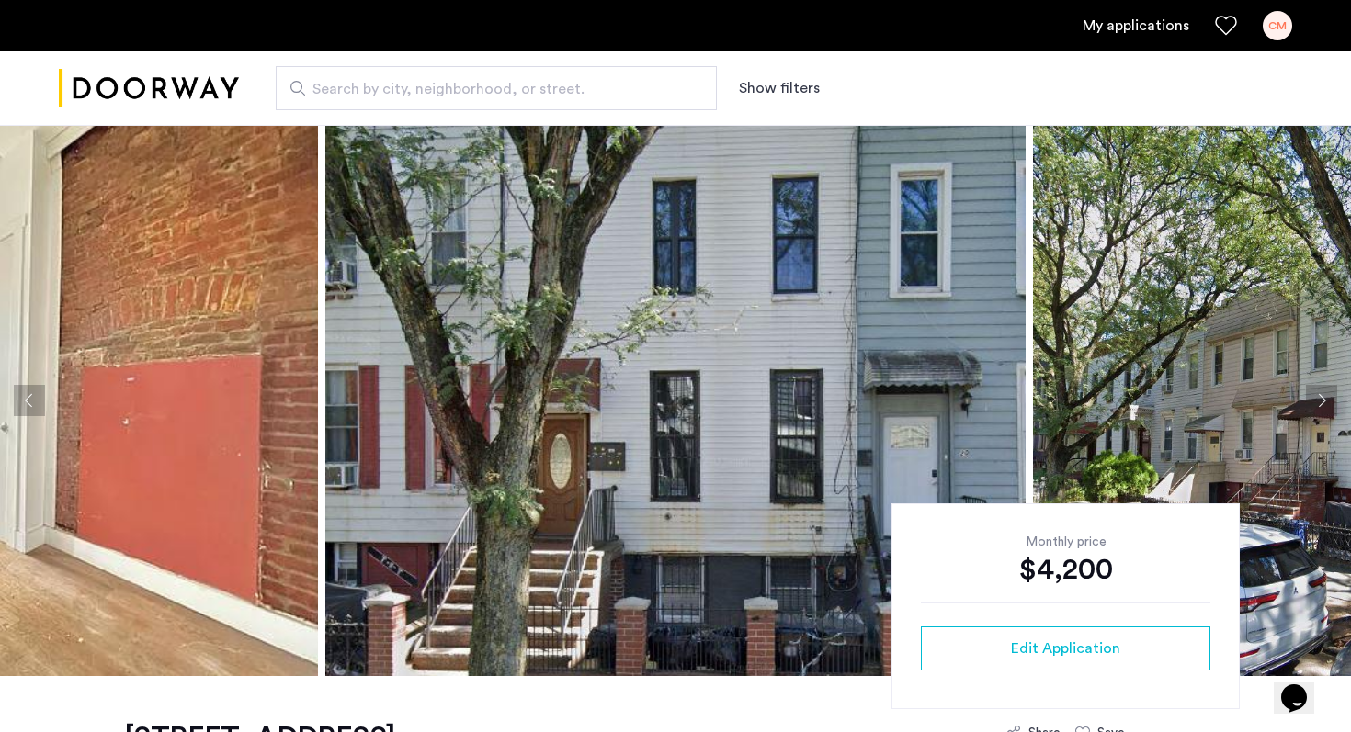
click at [1318, 393] on button "Next apartment" at bounding box center [1321, 400] width 31 height 31
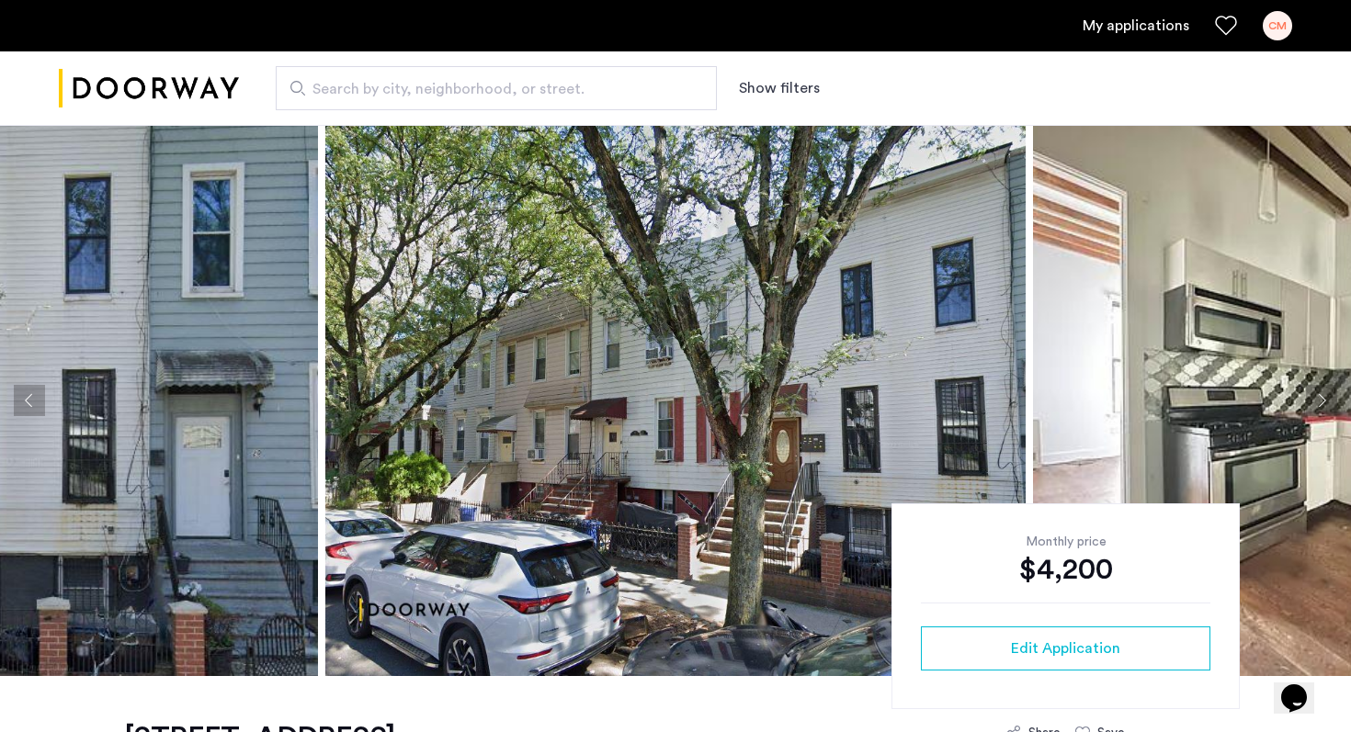
click at [1319, 393] on button "Next apartment" at bounding box center [1321, 400] width 31 height 31
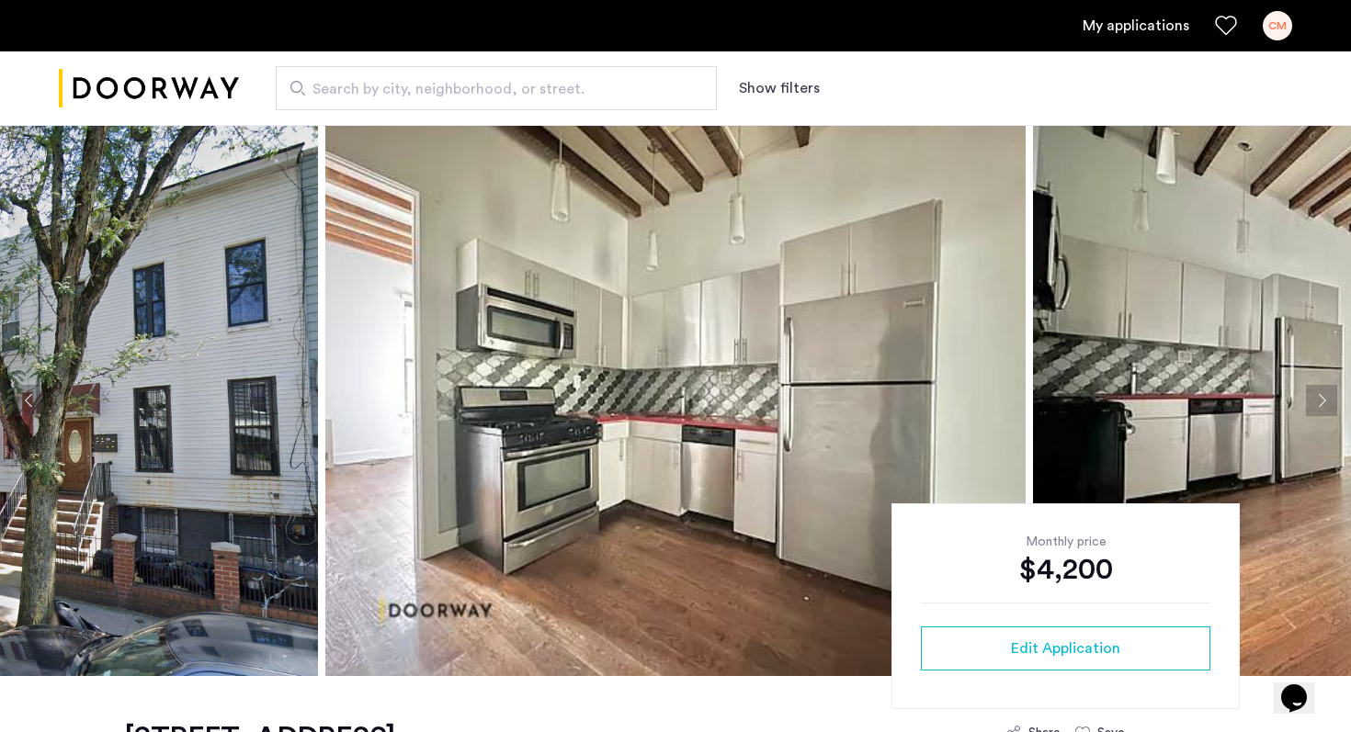
click at [1319, 393] on button "Next apartment" at bounding box center [1321, 400] width 31 height 31
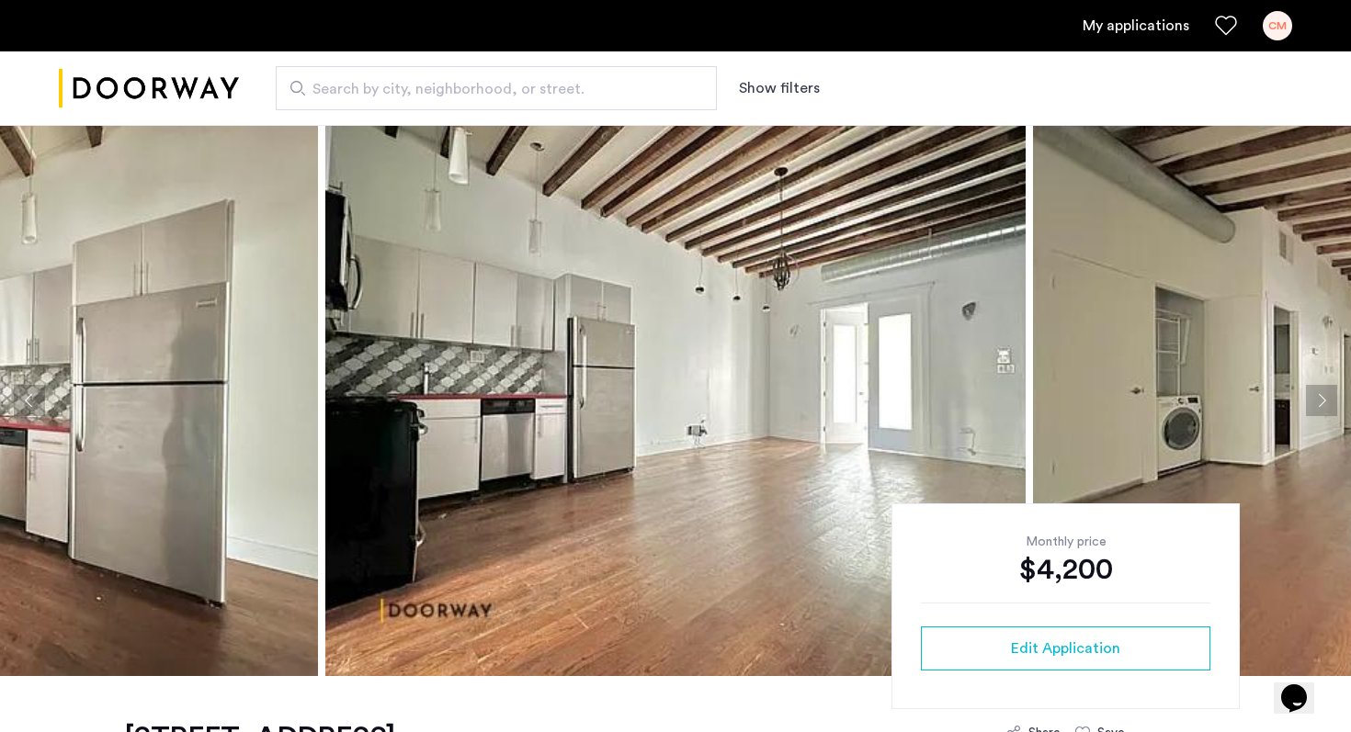
click at [1319, 393] on button "Next apartment" at bounding box center [1321, 400] width 31 height 31
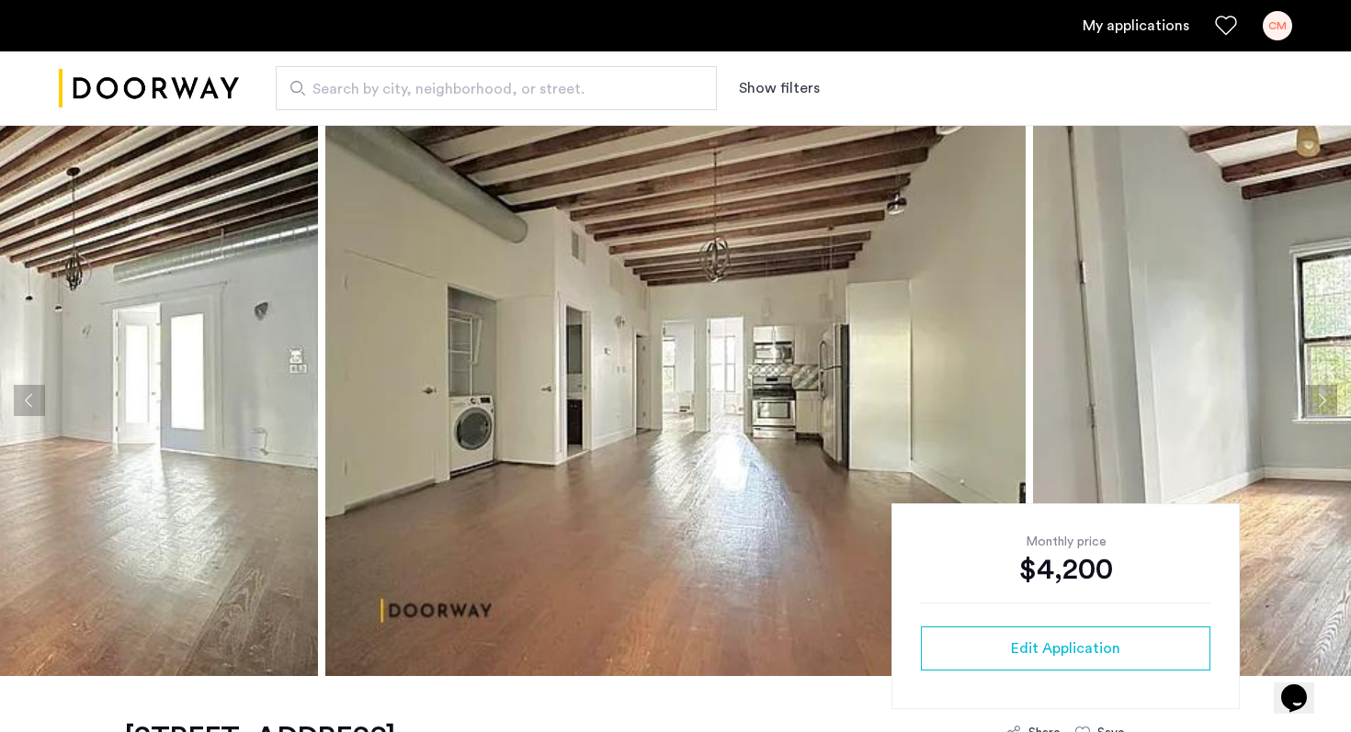
click at [1319, 393] on button "Next apartment" at bounding box center [1321, 400] width 31 height 31
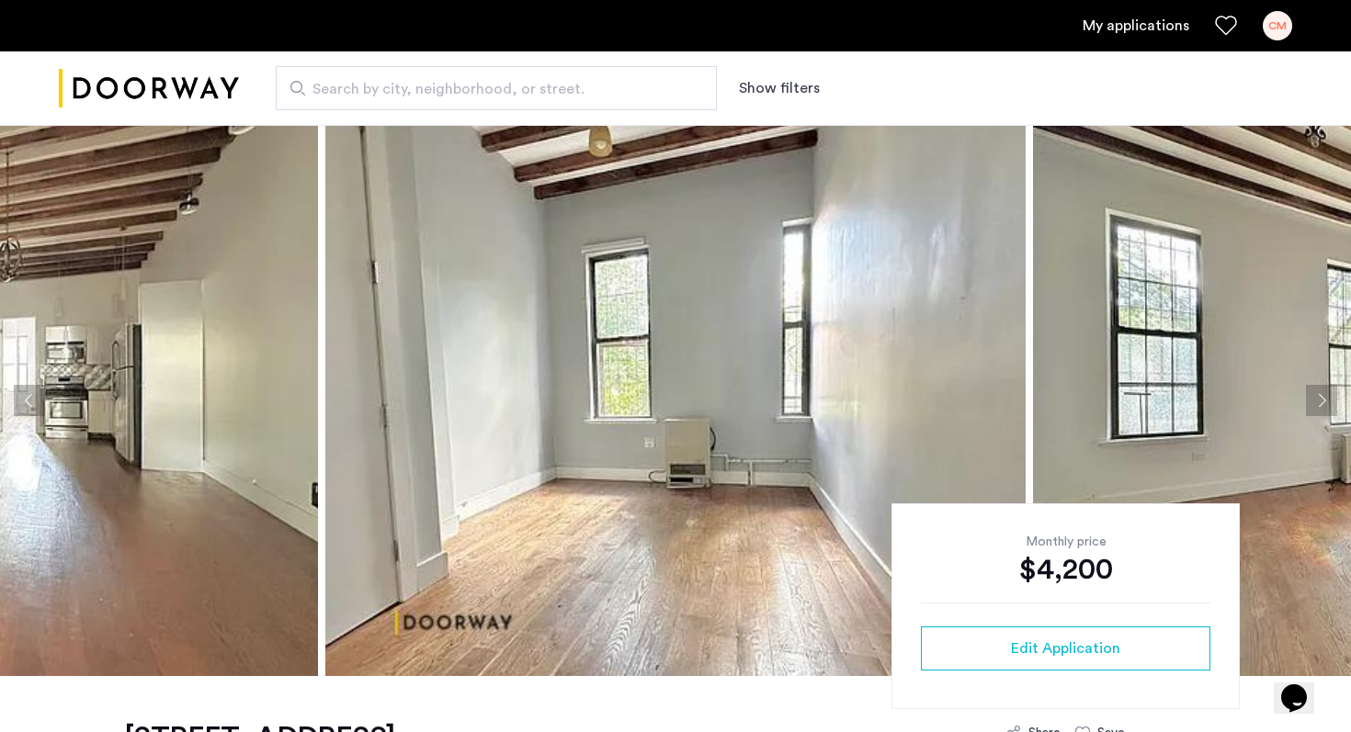
click at [1319, 393] on button "Next apartment" at bounding box center [1321, 400] width 31 height 31
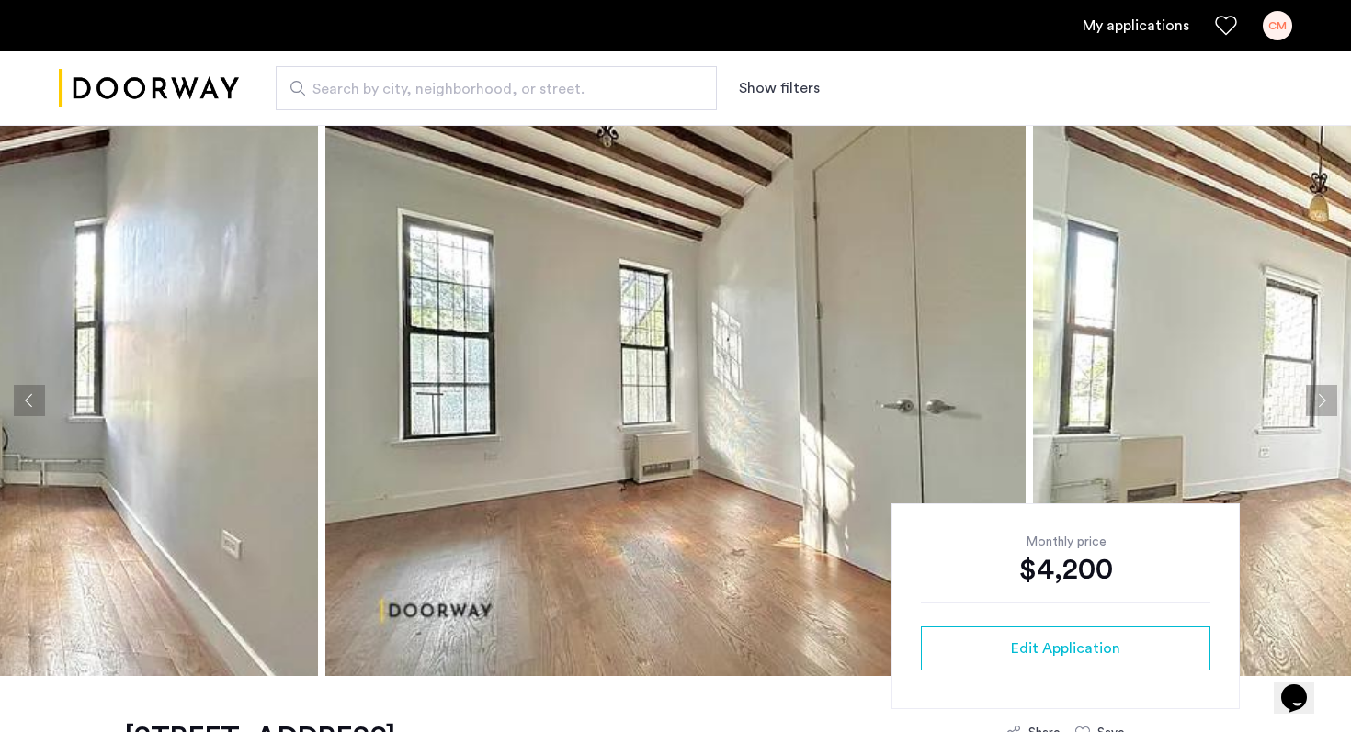
click at [1323, 401] on button "Next apartment" at bounding box center [1321, 400] width 31 height 31
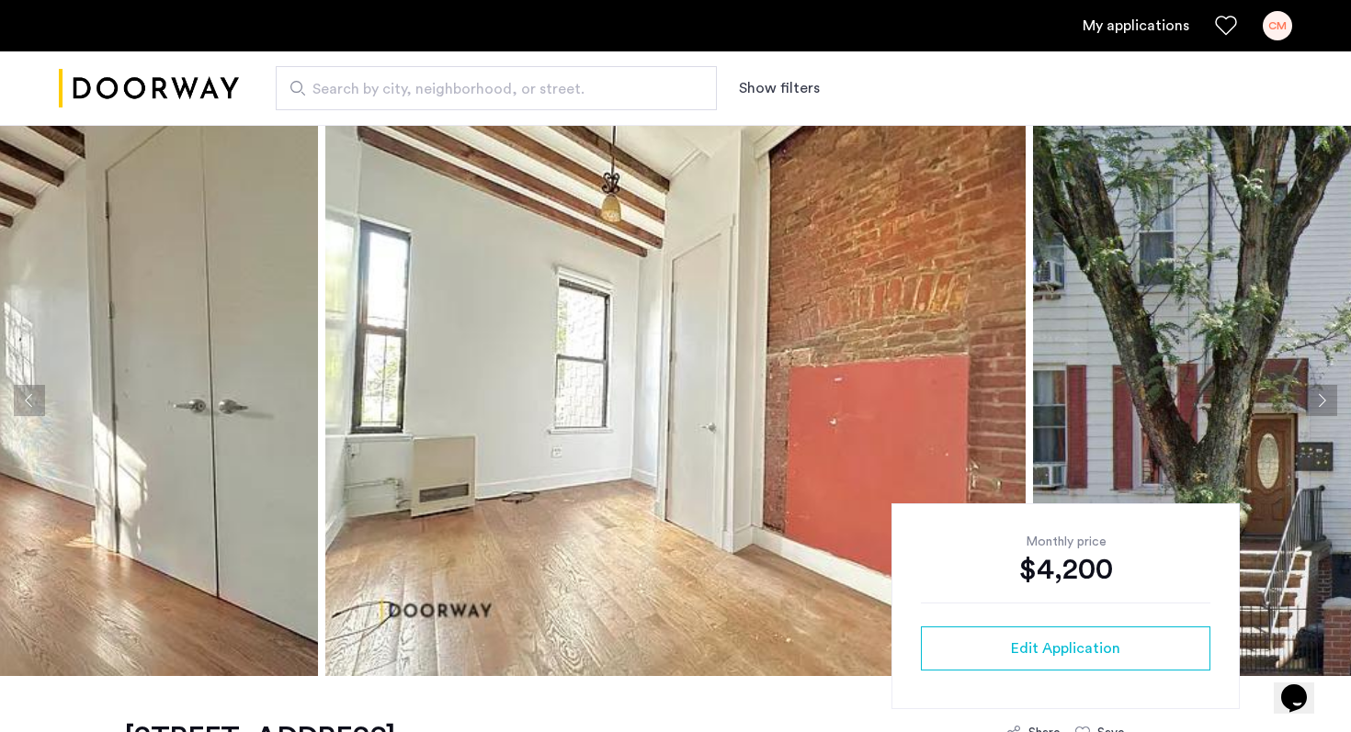
click at [1323, 401] on button "Next apartment" at bounding box center [1321, 400] width 31 height 31
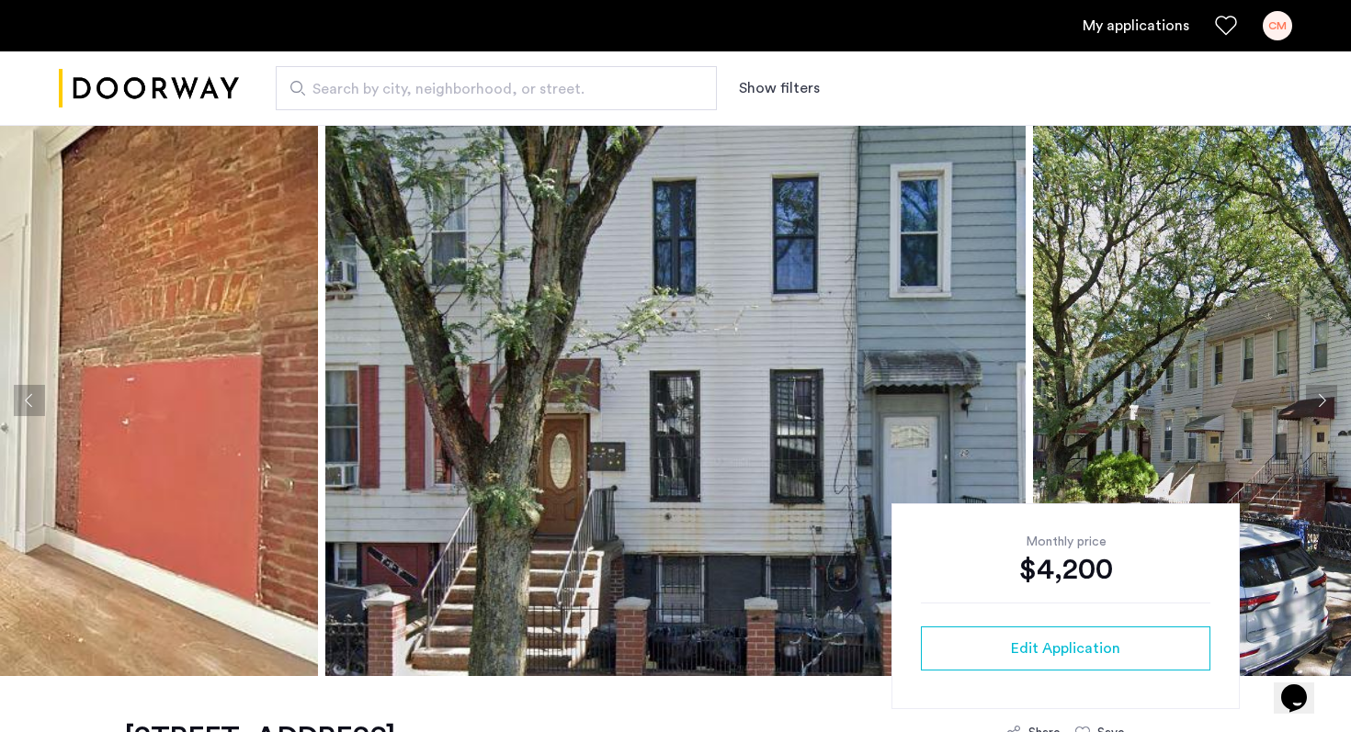
click at [1323, 401] on button "Next apartment" at bounding box center [1321, 400] width 31 height 31
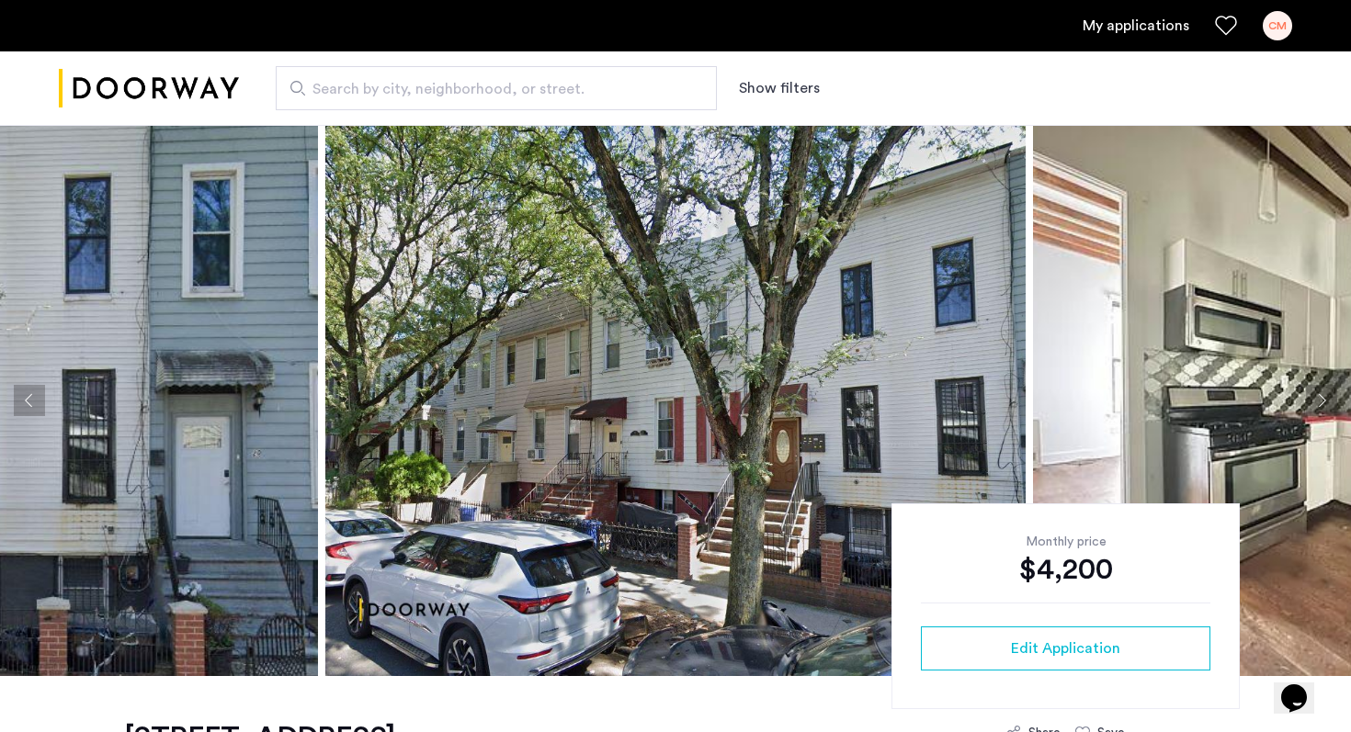
click at [1323, 401] on button "Next apartment" at bounding box center [1321, 400] width 31 height 31
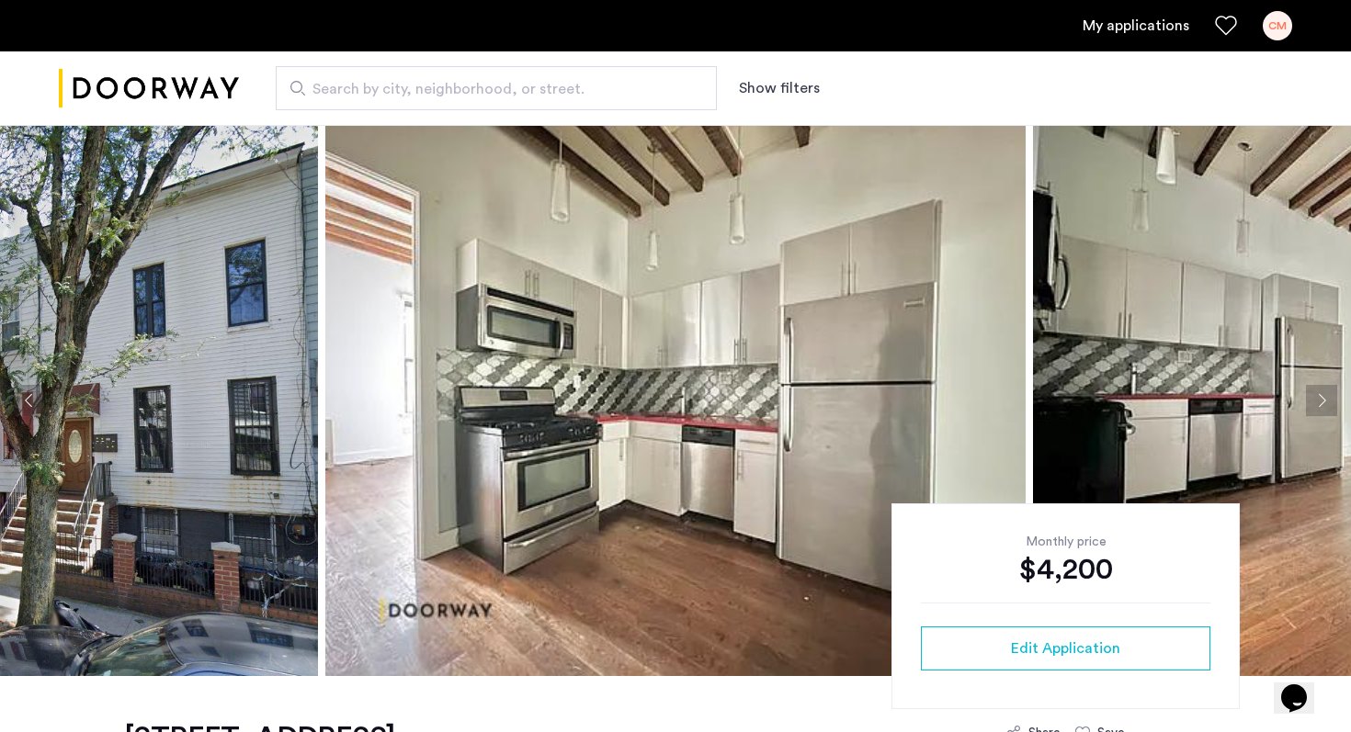
click at [1323, 401] on button "Next apartment" at bounding box center [1321, 400] width 31 height 31
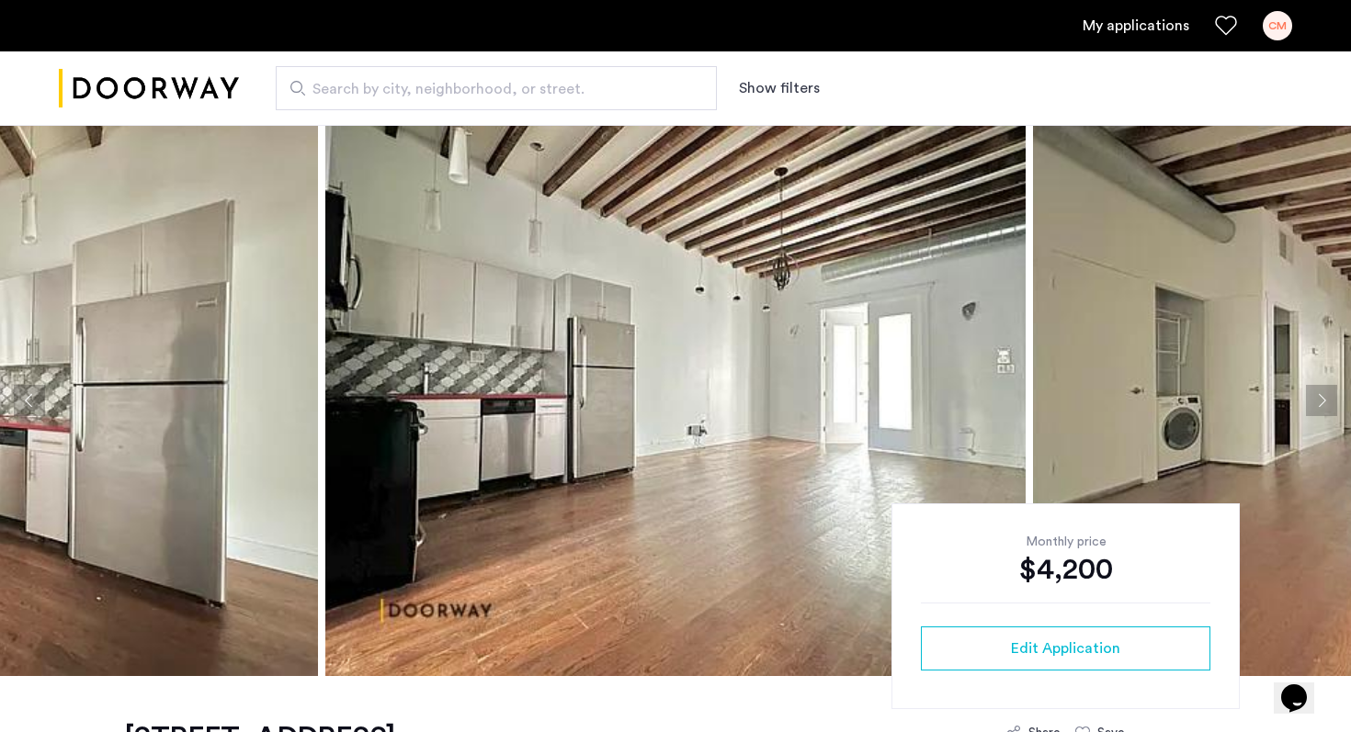
click at [1324, 403] on button "Next apartment" at bounding box center [1321, 400] width 31 height 31
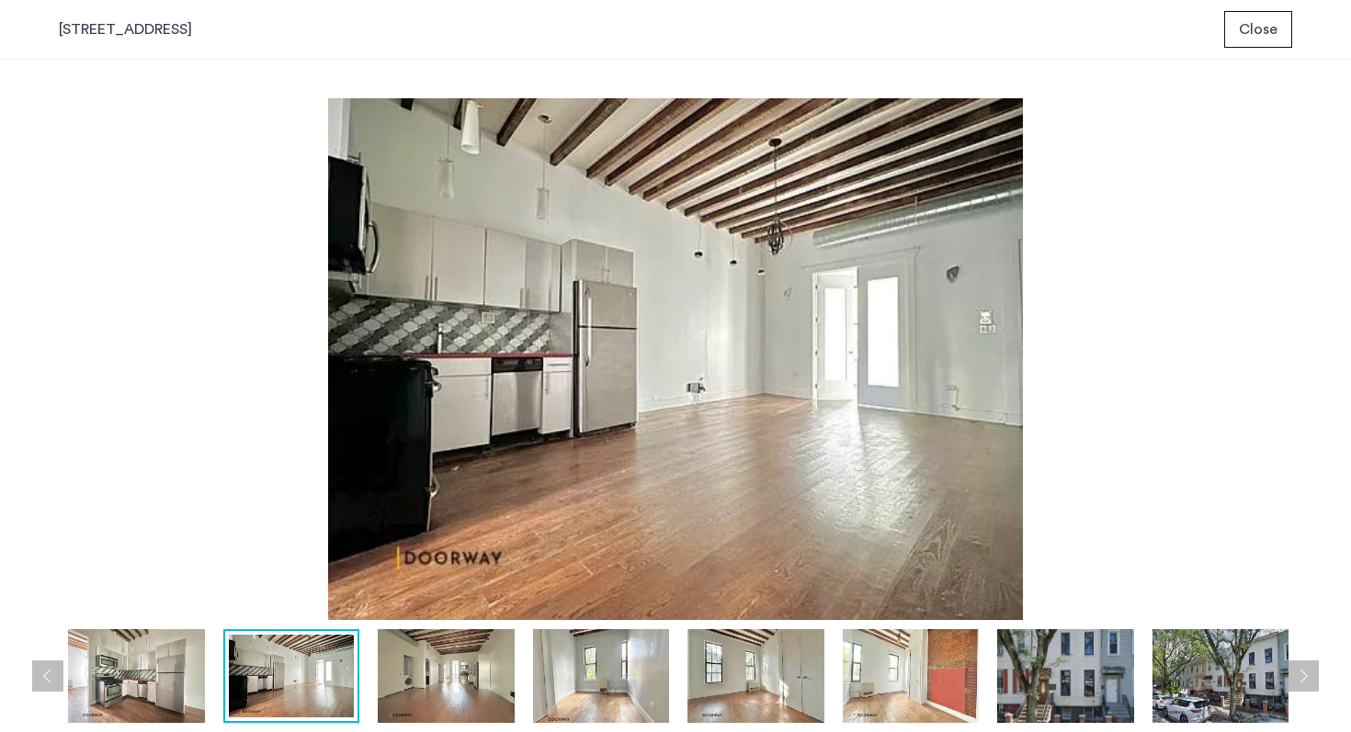
click at [1258, 28] on span "Close" at bounding box center [1258, 29] width 39 height 22
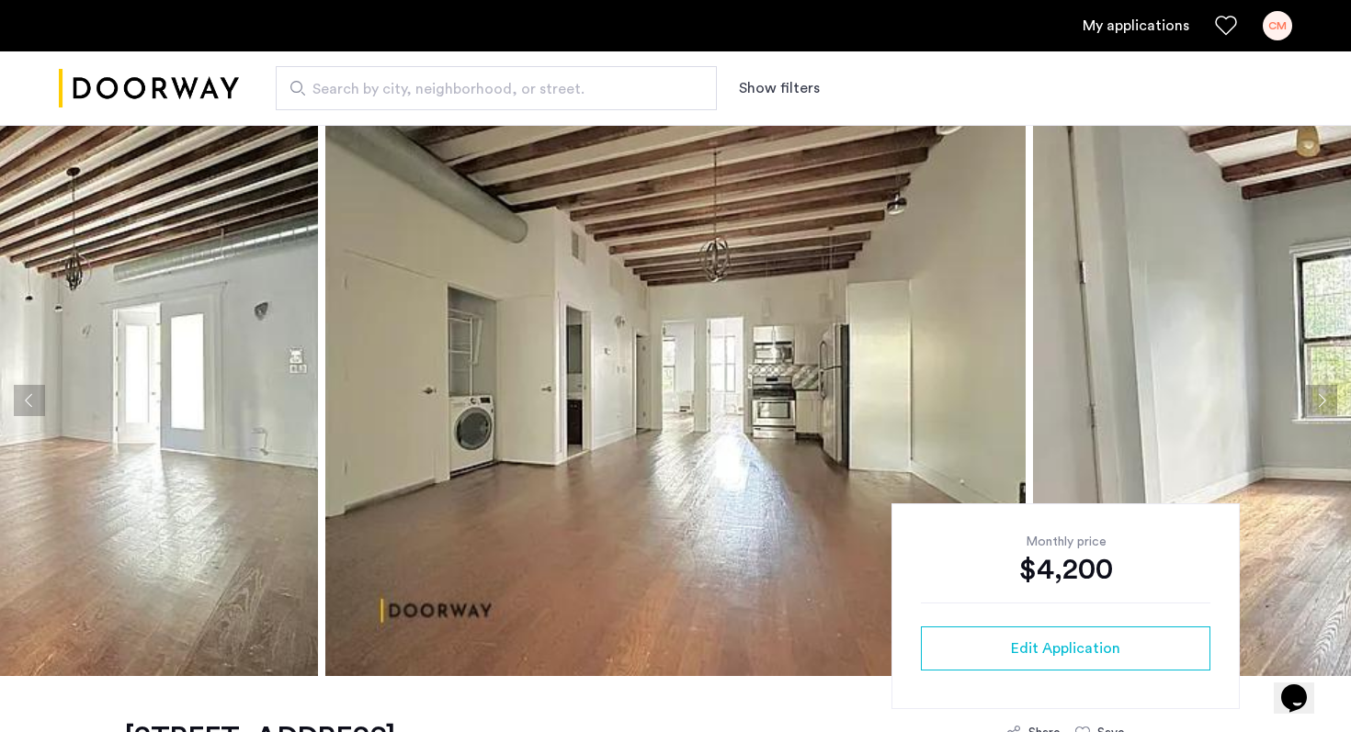
click at [39, 398] on button "Previous apartment" at bounding box center [29, 400] width 31 height 31
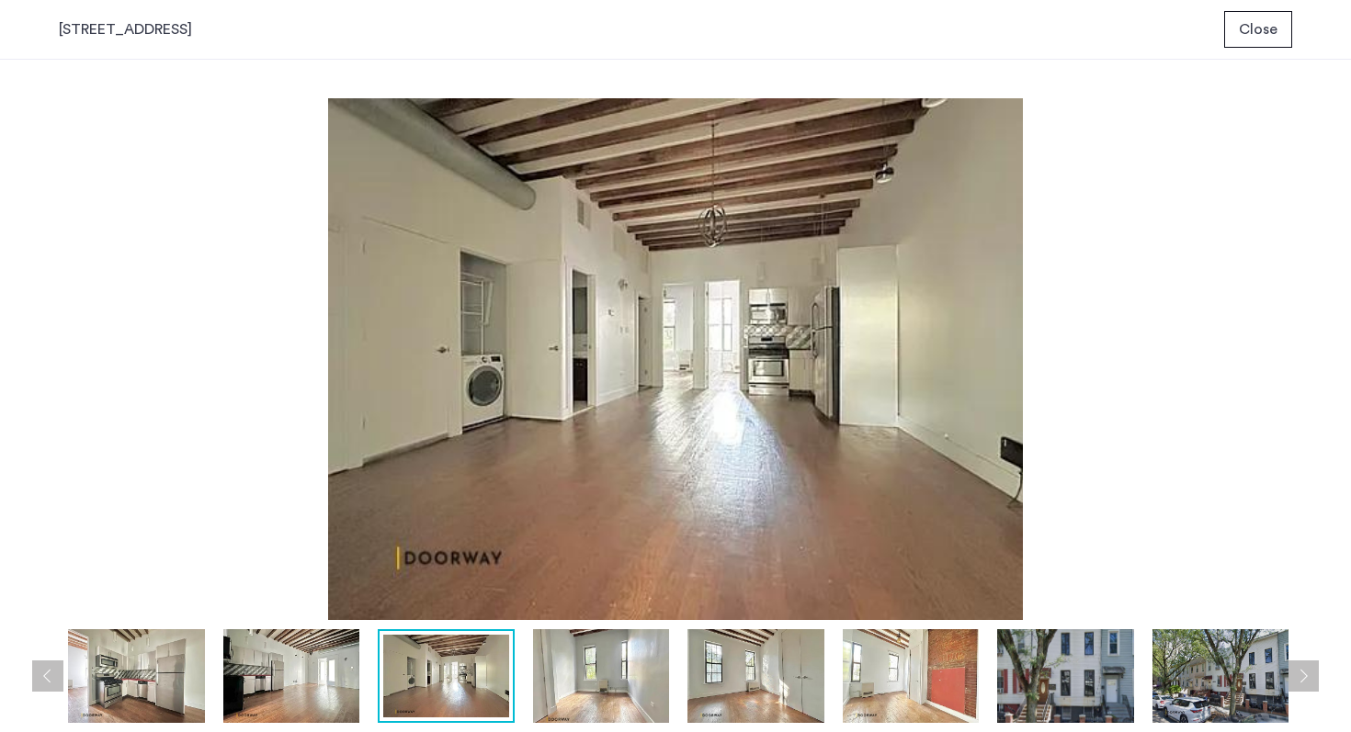
click at [335, 689] on img at bounding box center [291, 677] width 137 height 94
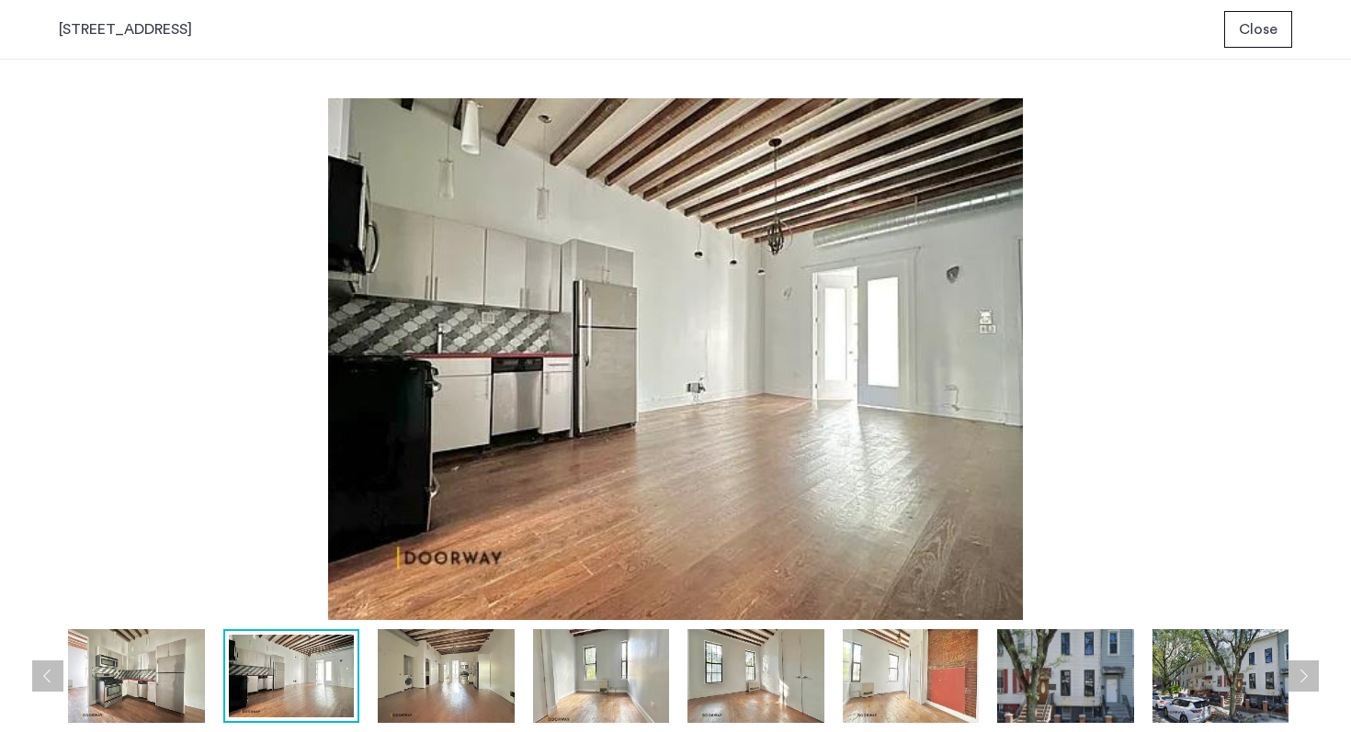
click at [400, 694] on img at bounding box center [446, 677] width 137 height 94
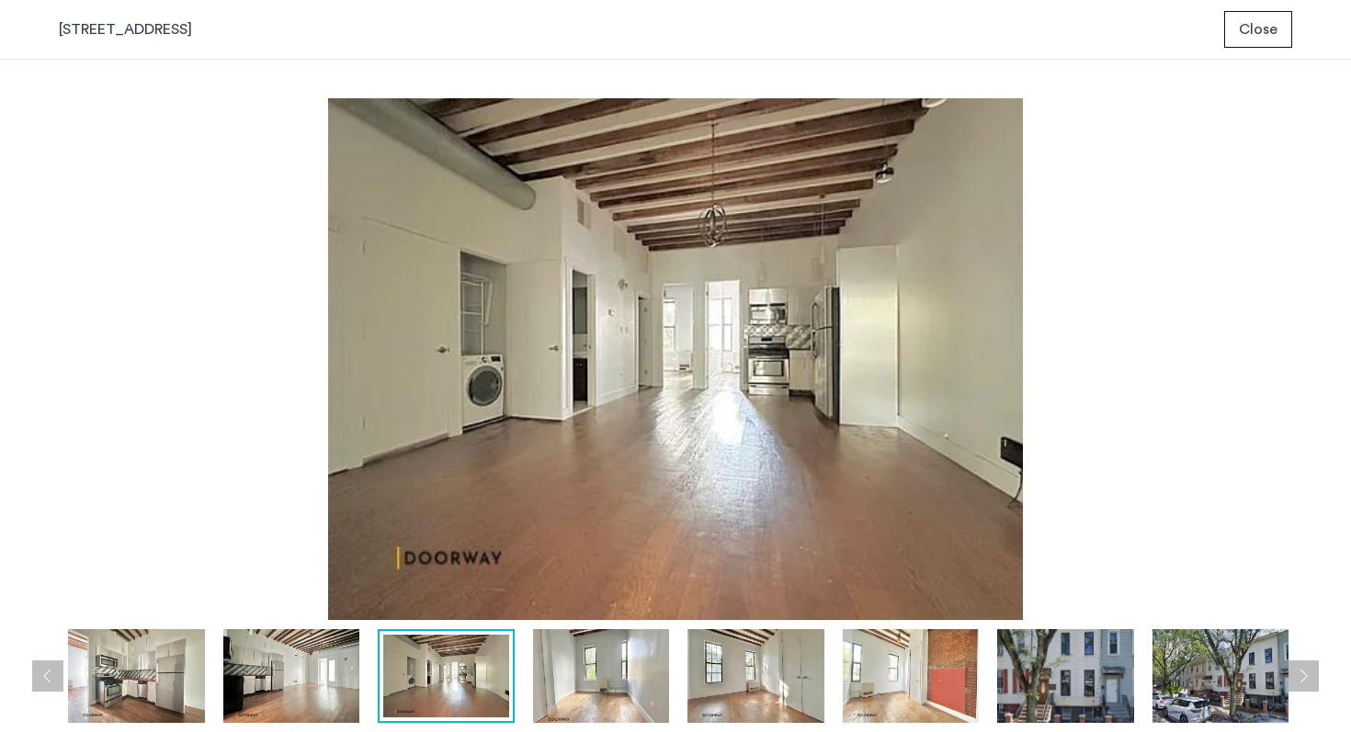
click at [585, 687] on img at bounding box center [601, 677] width 137 height 94
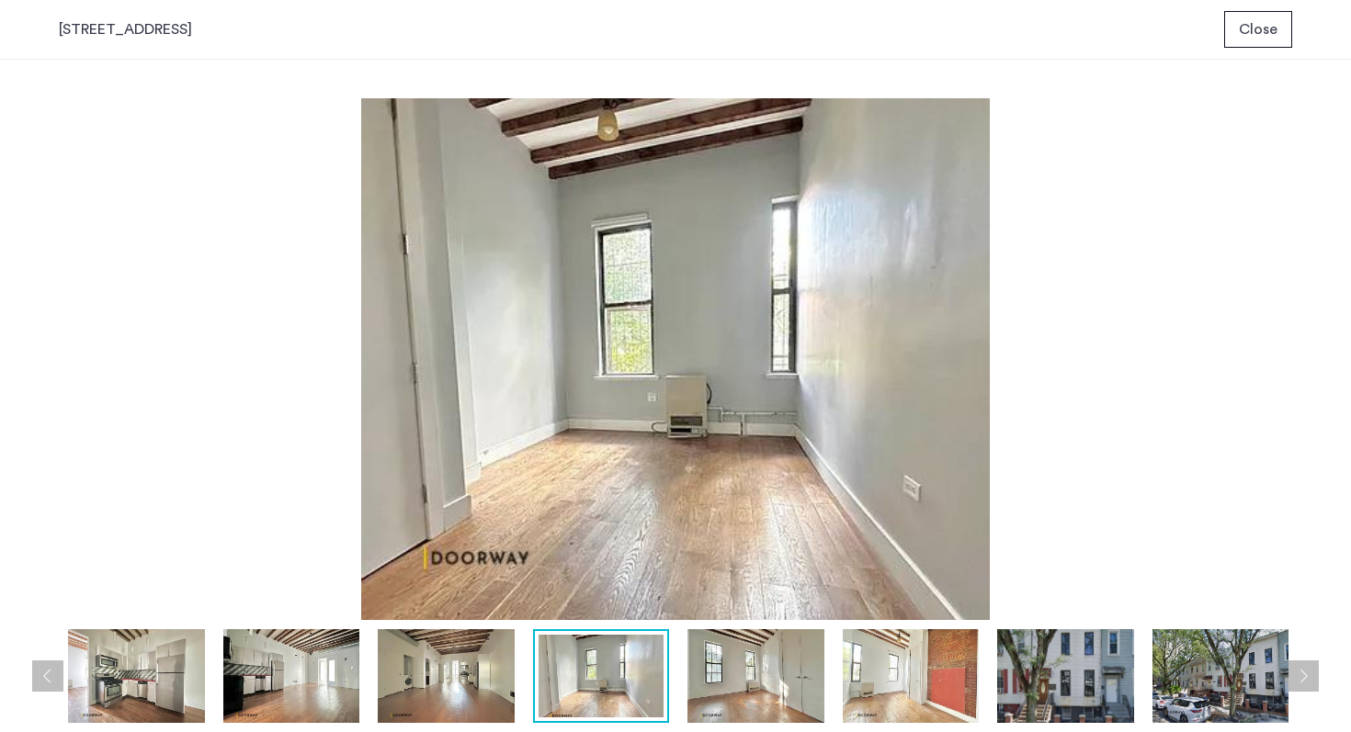
click at [729, 662] on img at bounding box center [755, 677] width 137 height 94
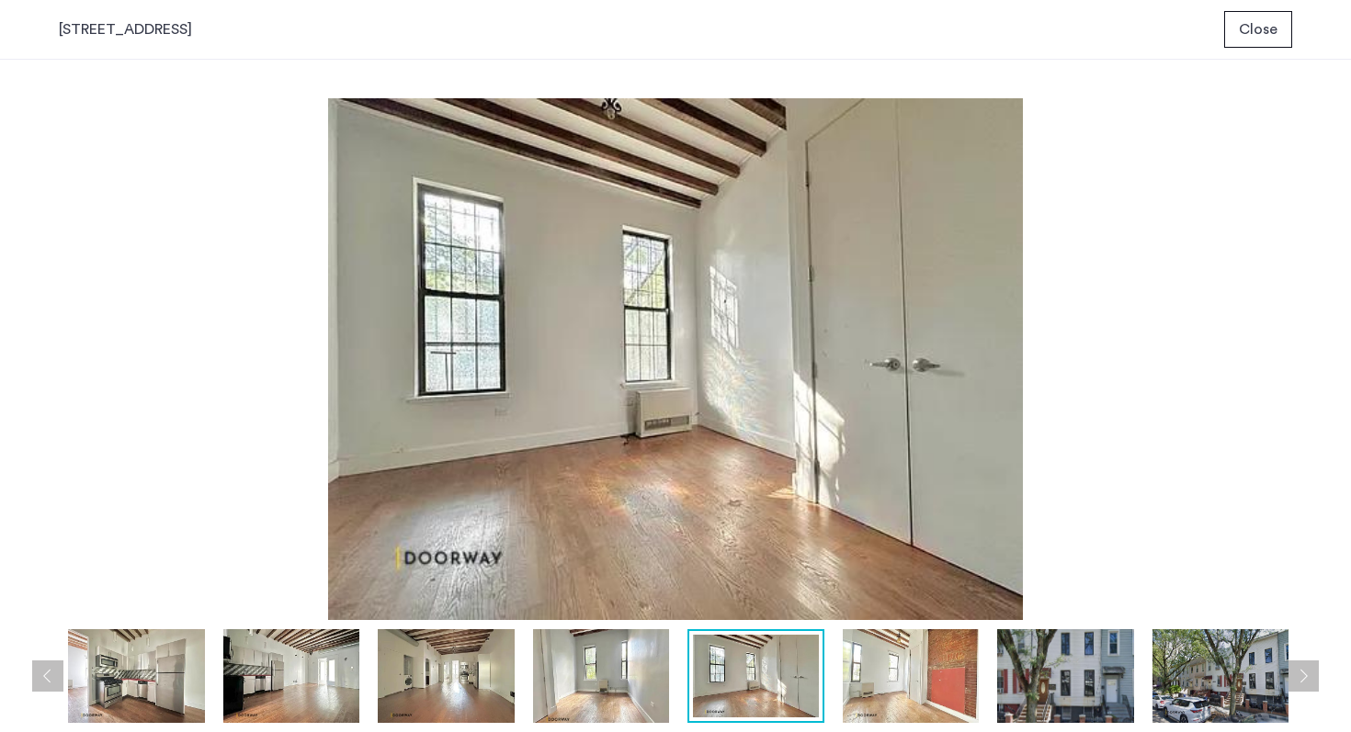
drag, startPoint x: 825, startPoint y: 675, endPoint x: 454, endPoint y: 669, distance: 371.3
click at [801, 675] on div at bounding box center [680, 677] width 1243 height 94
